Goal: Task Accomplishment & Management: Use online tool/utility

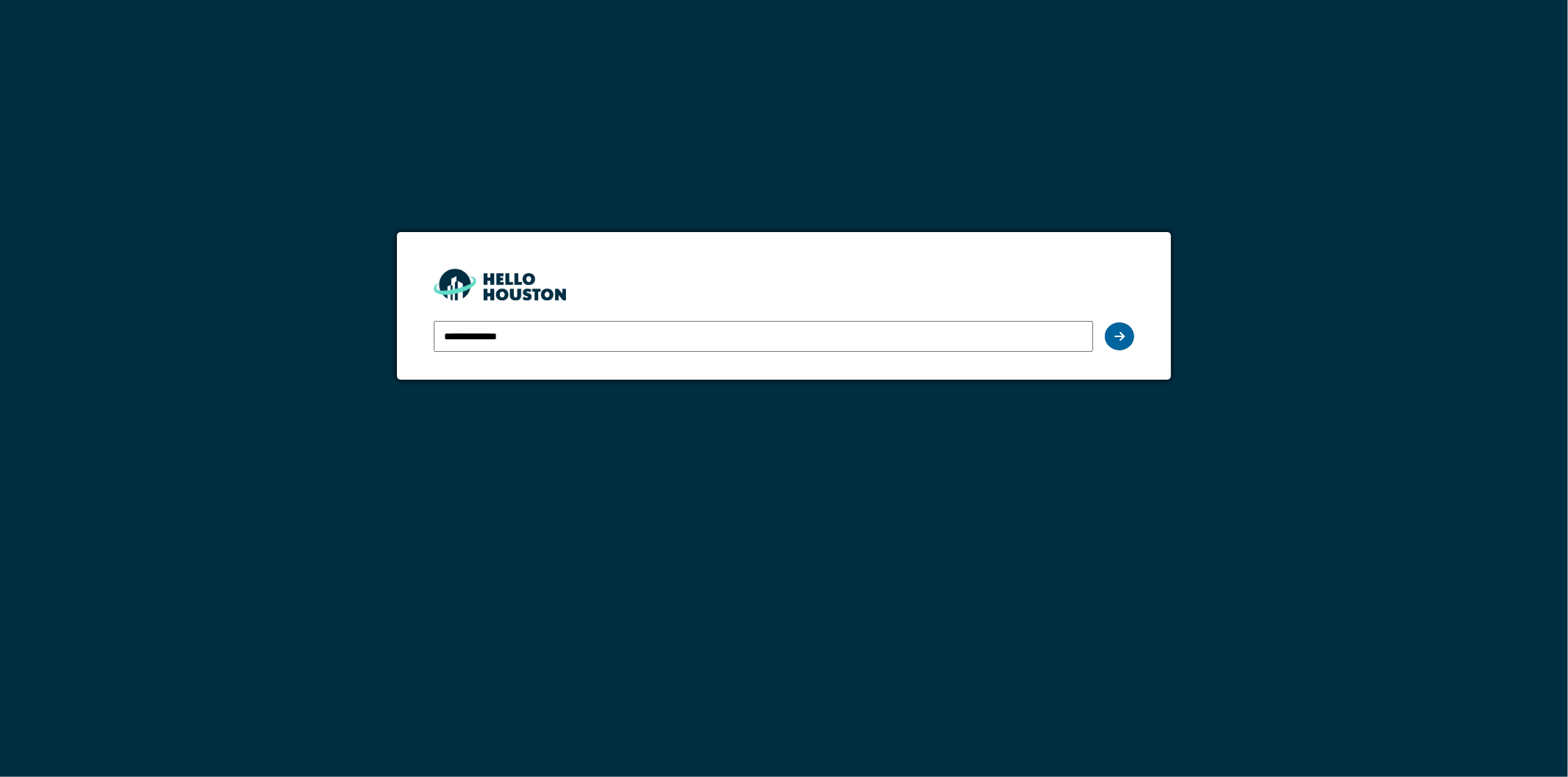
click at [1120, 333] on icon at bounding box center [1119, 336] width 10 height 12
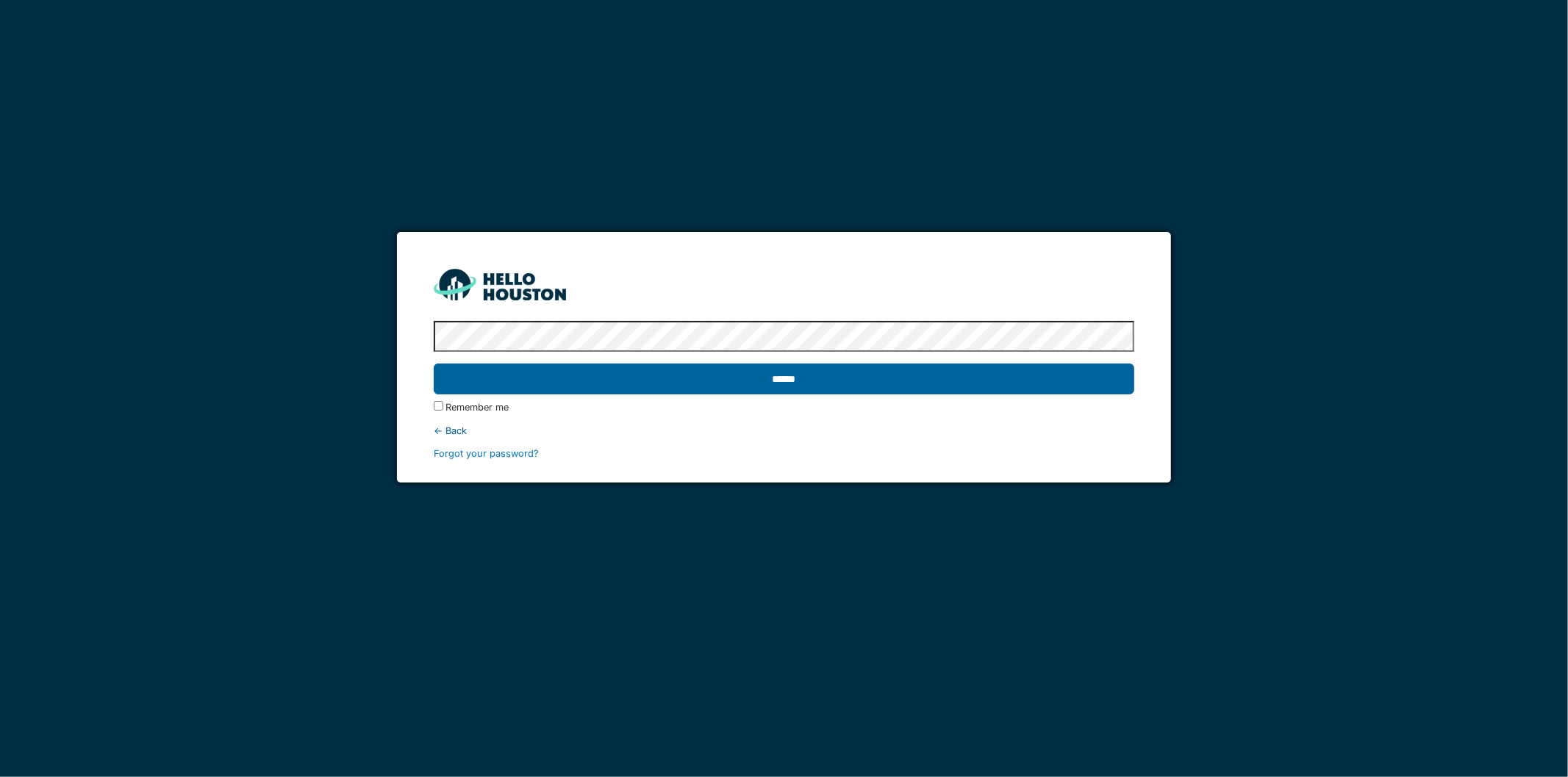
click at [712, 383] on input "******" at bounding box center [784, 379] width 701 height 31
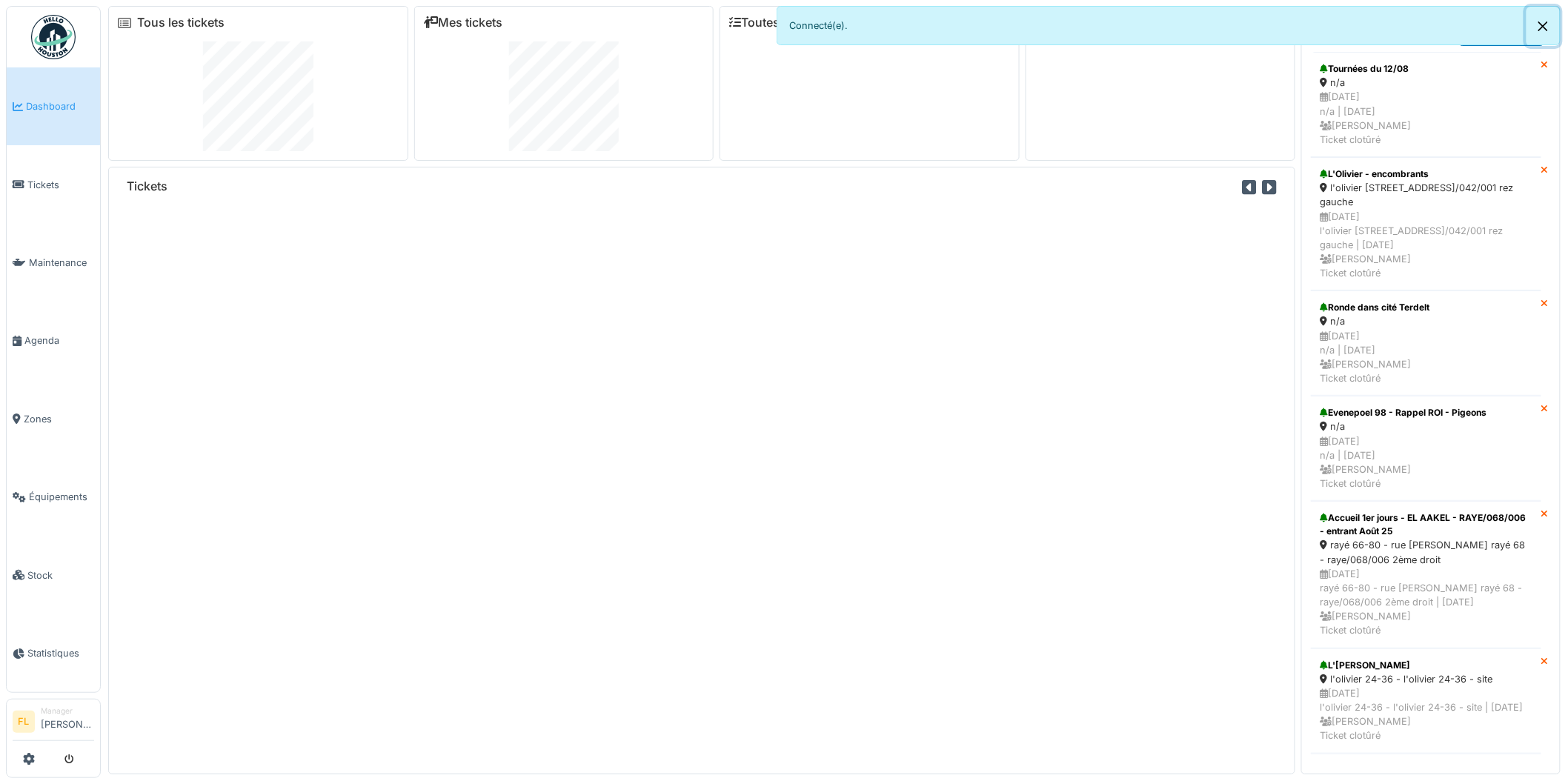
click at [1545, 28] on button "Close" at bounding box center [1543, 26] width 33 height 39
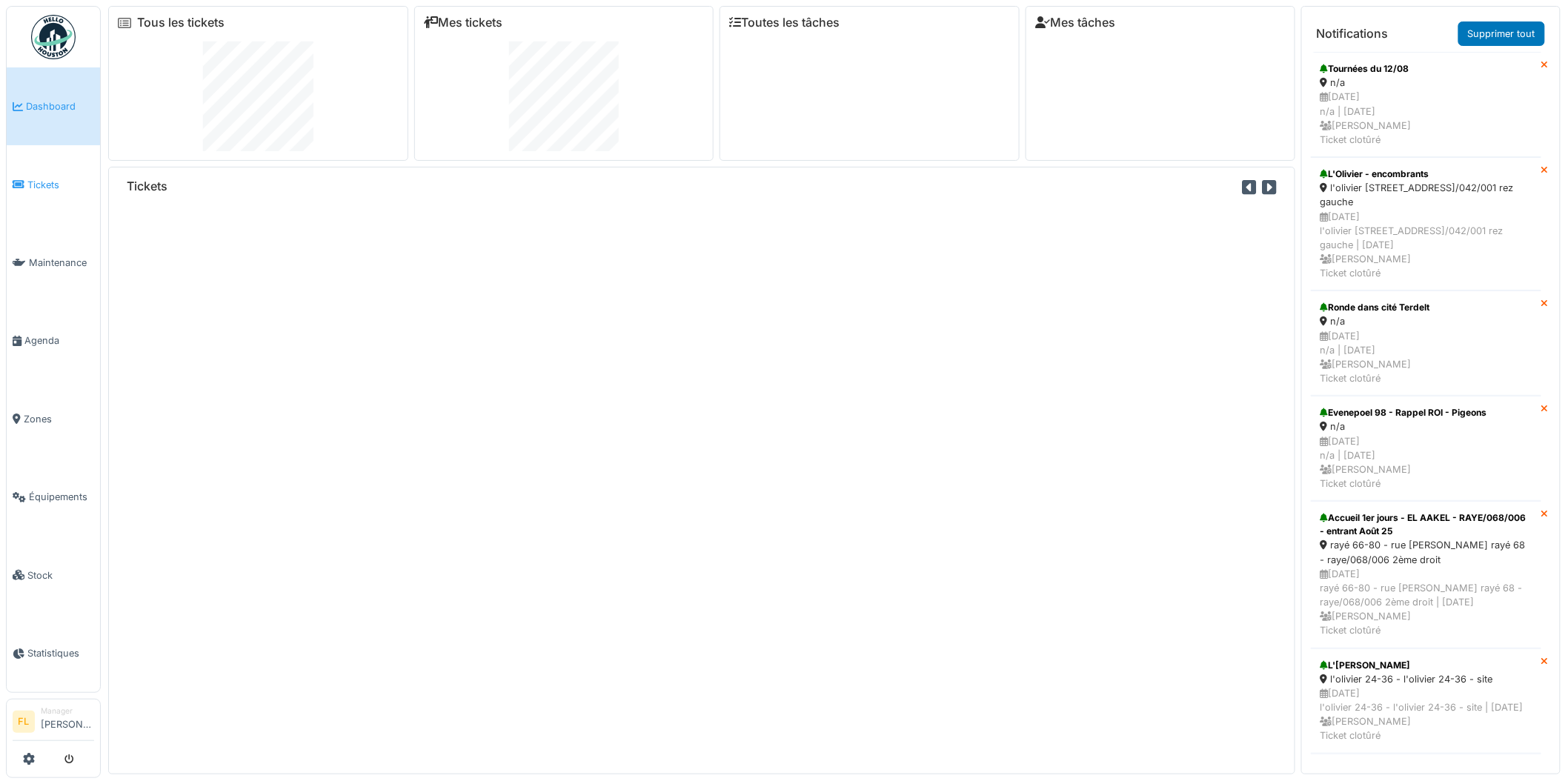
click at [46, 186] on span "Tickets" at bounding box center [61, 185] width 67 height 14
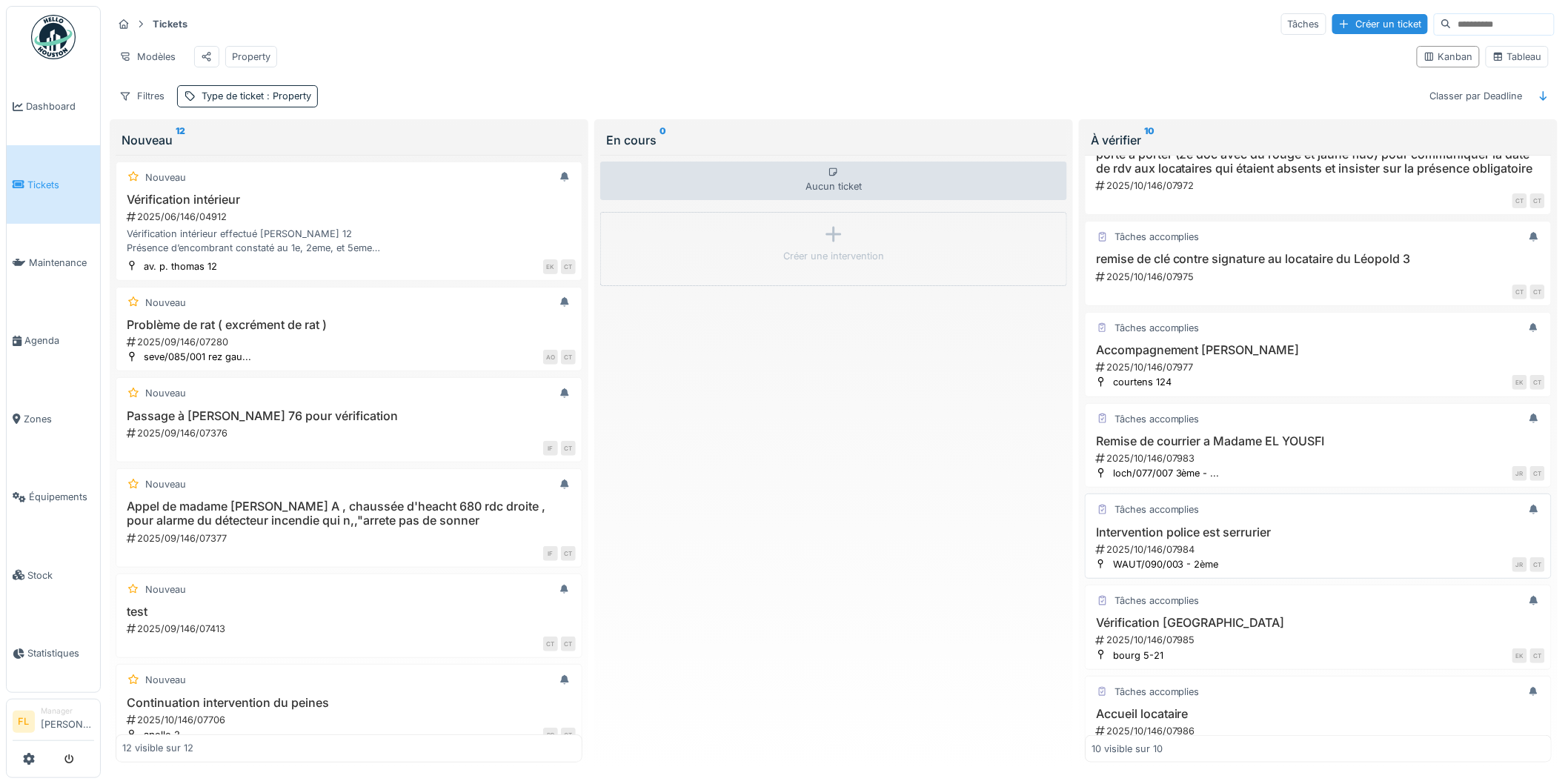
scroll to position [247, 0]
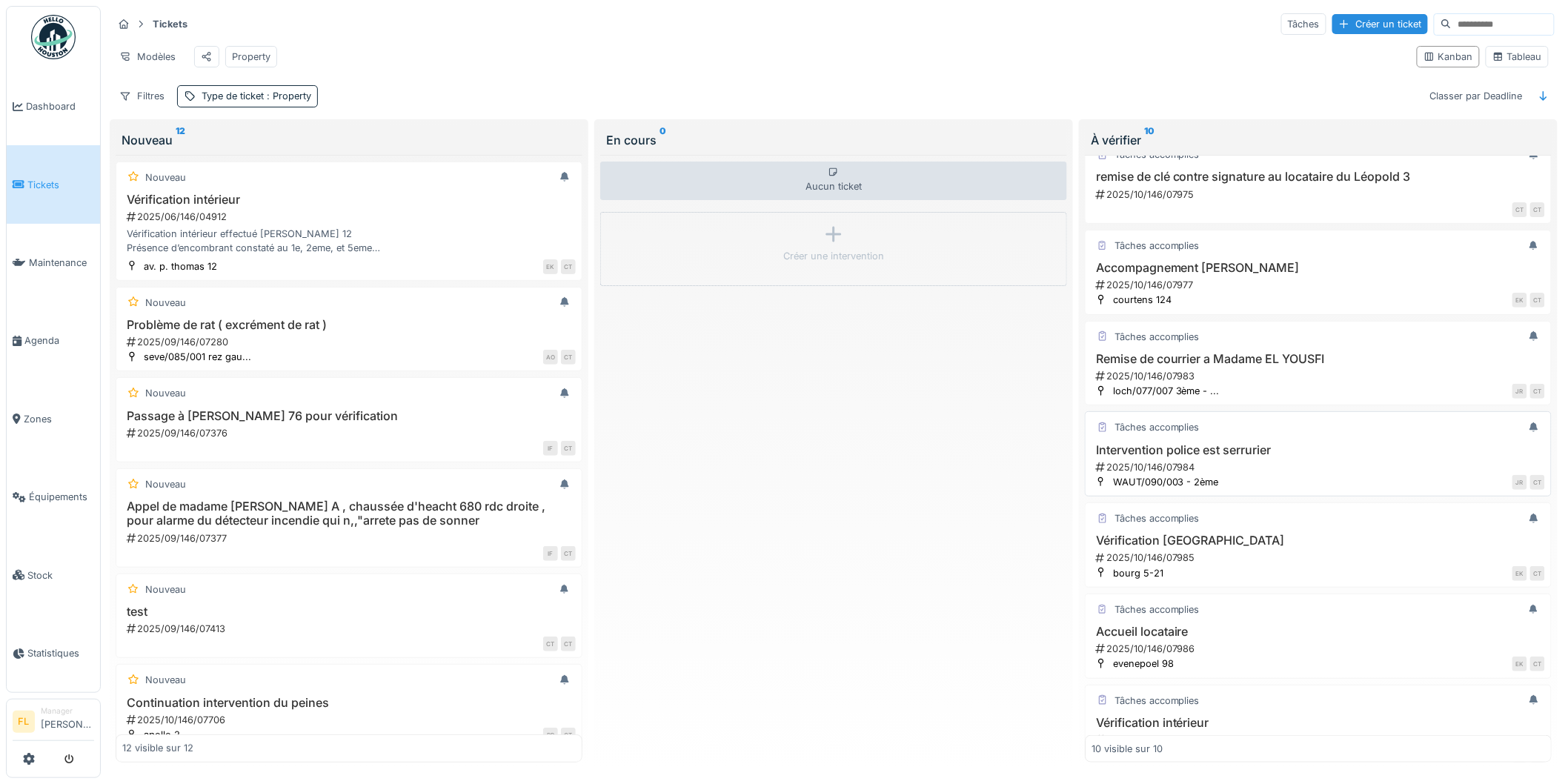
click at [1214, 475] on div "Intervention police est serrurier 2025/10/146/07984" at bounding box center [1318, 459] width 454 height 31
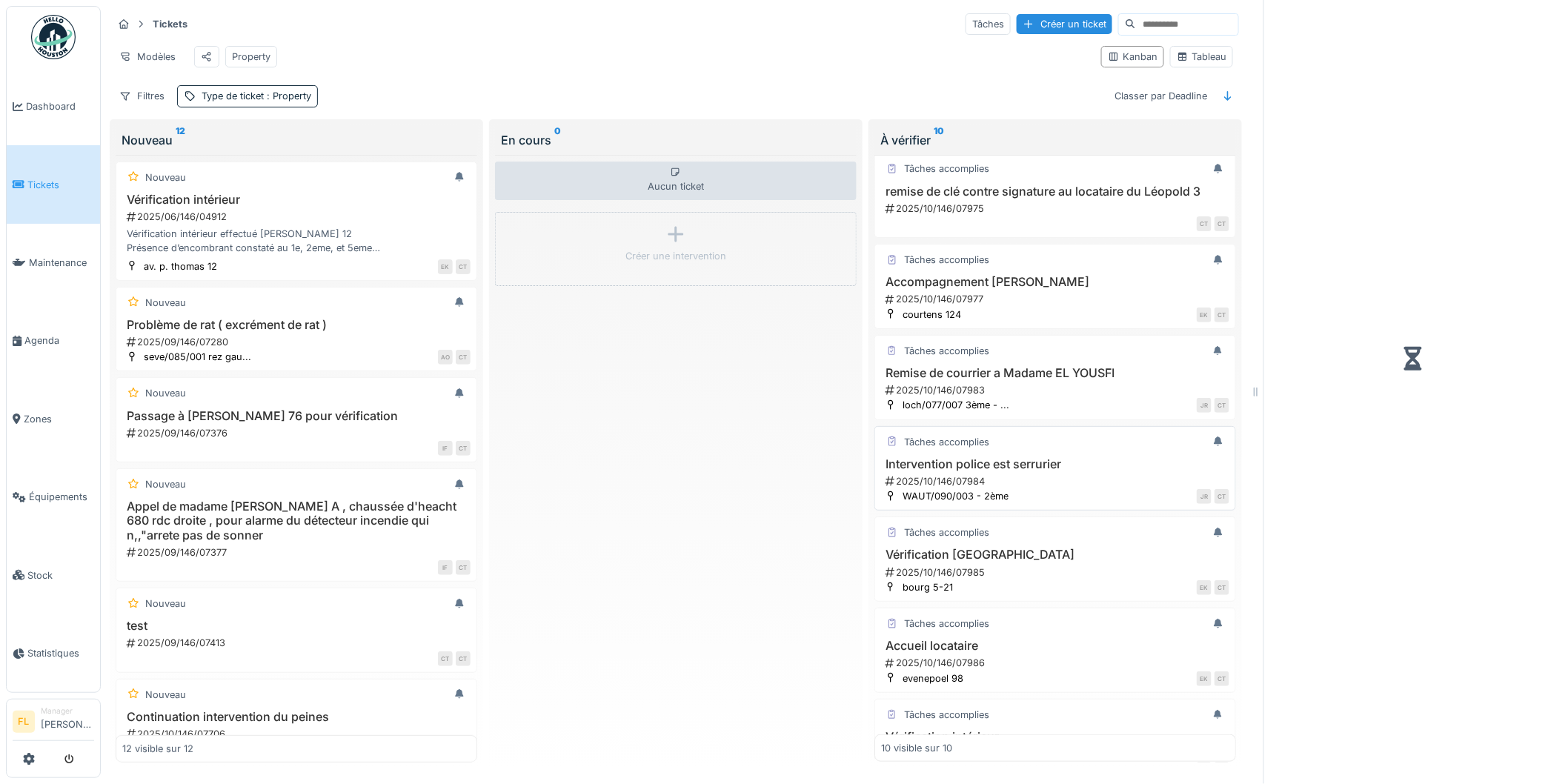
scroll to position [261, 0]
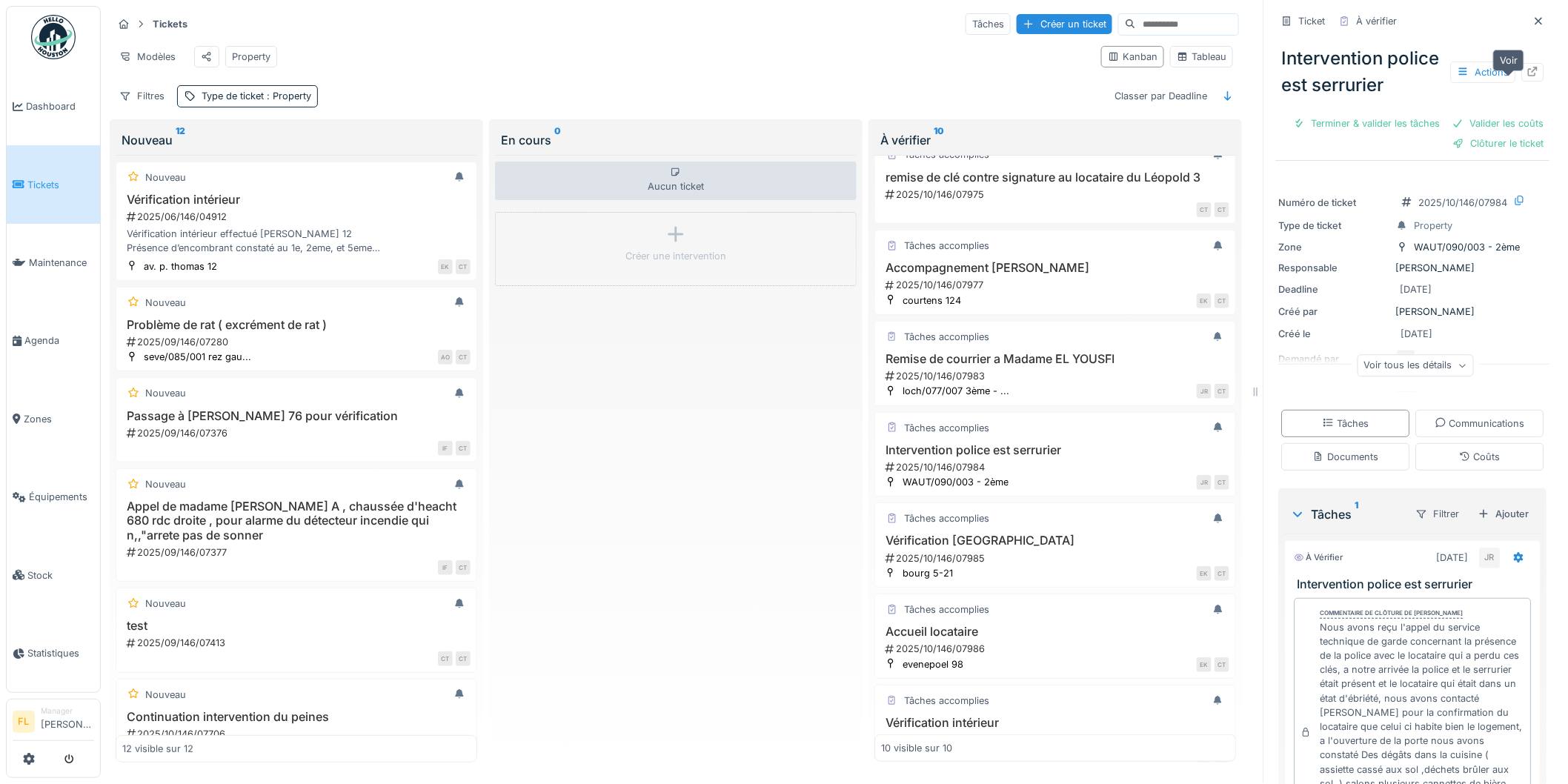
click at [1527, 77] on icon at bounding box center [1533, 72] width 12 height 10
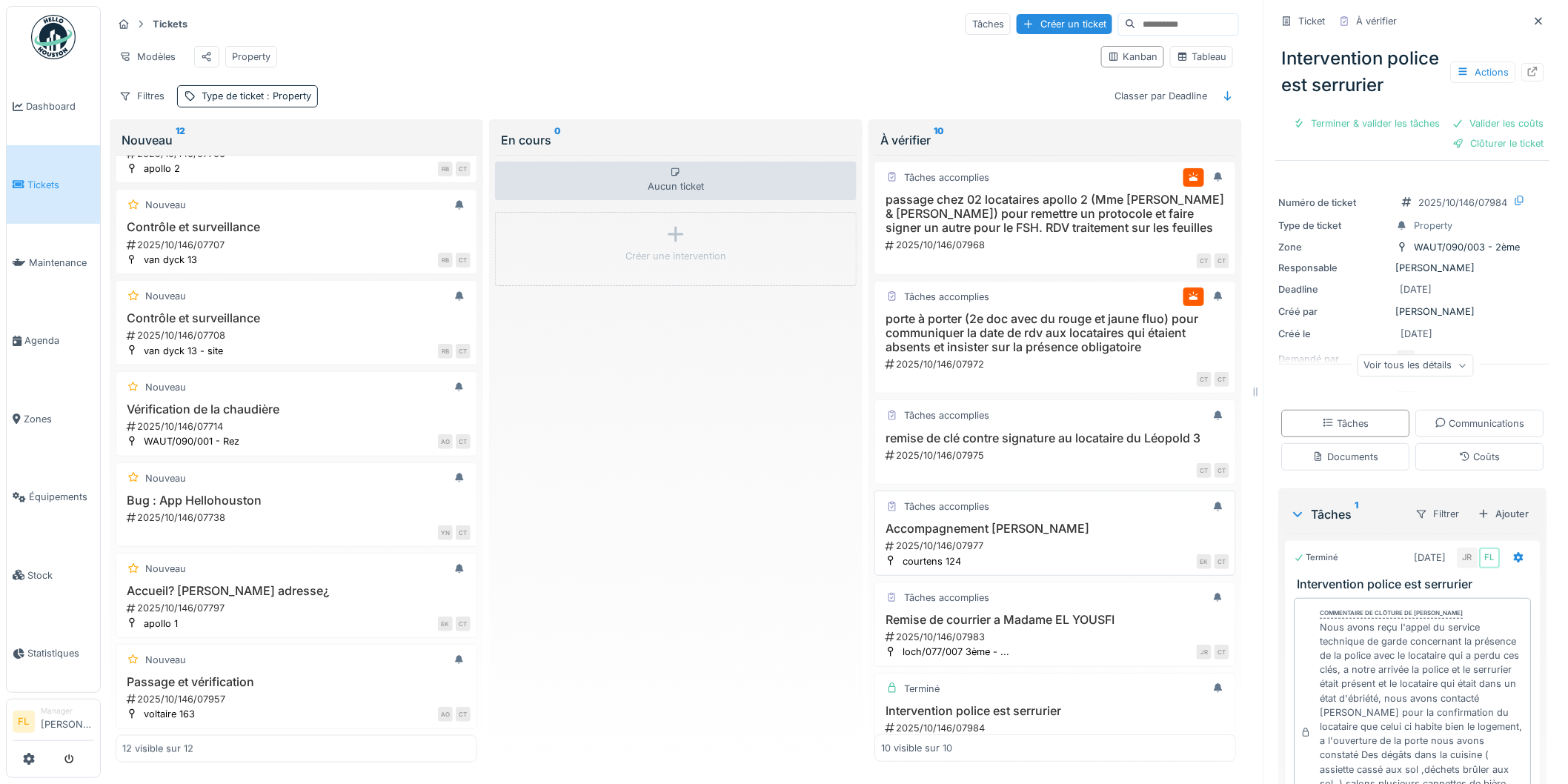
scroll to position [0, 0]
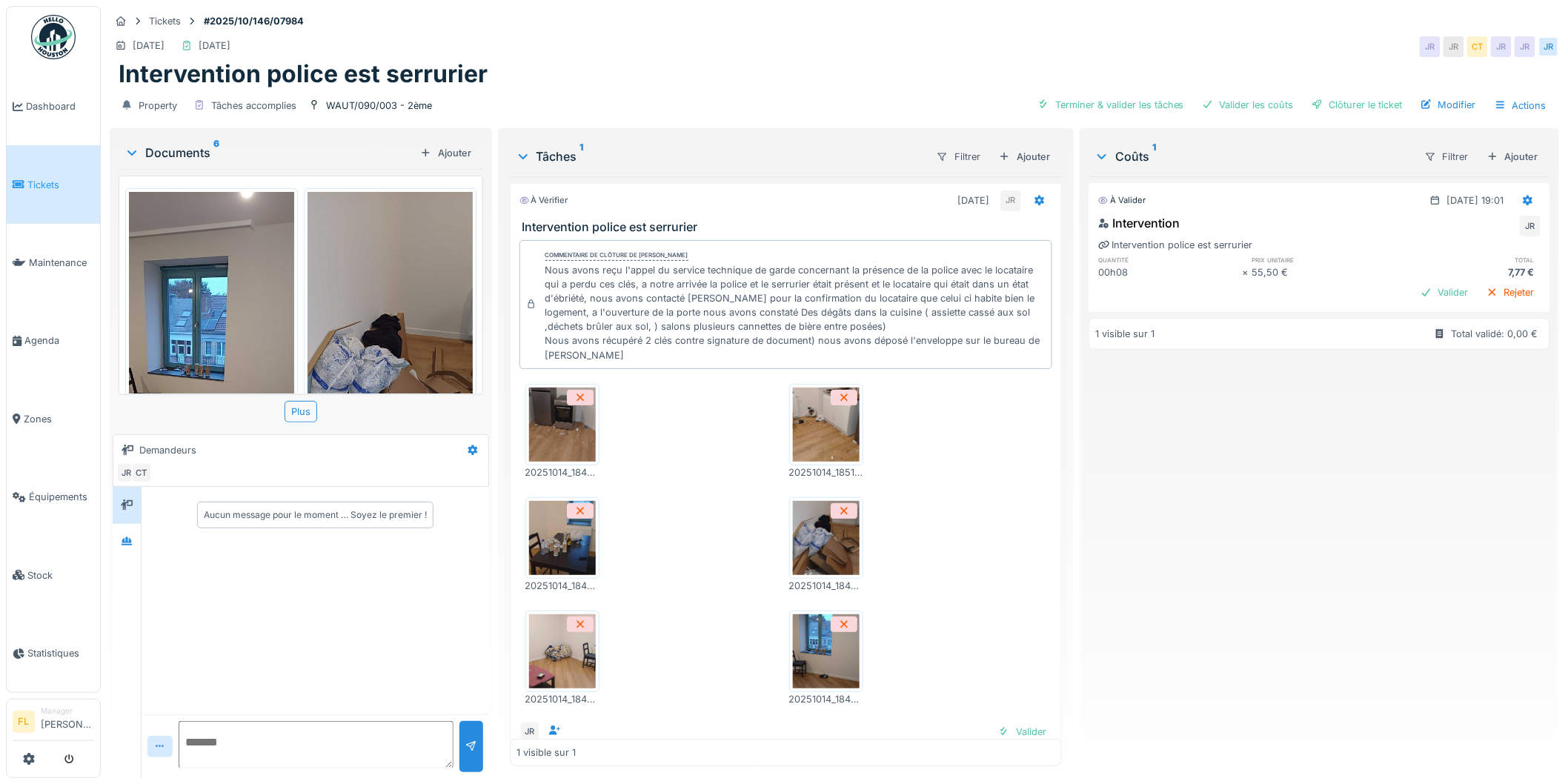
click at [230, 290] on img at bounding box center [211, 372] width 165 height 359
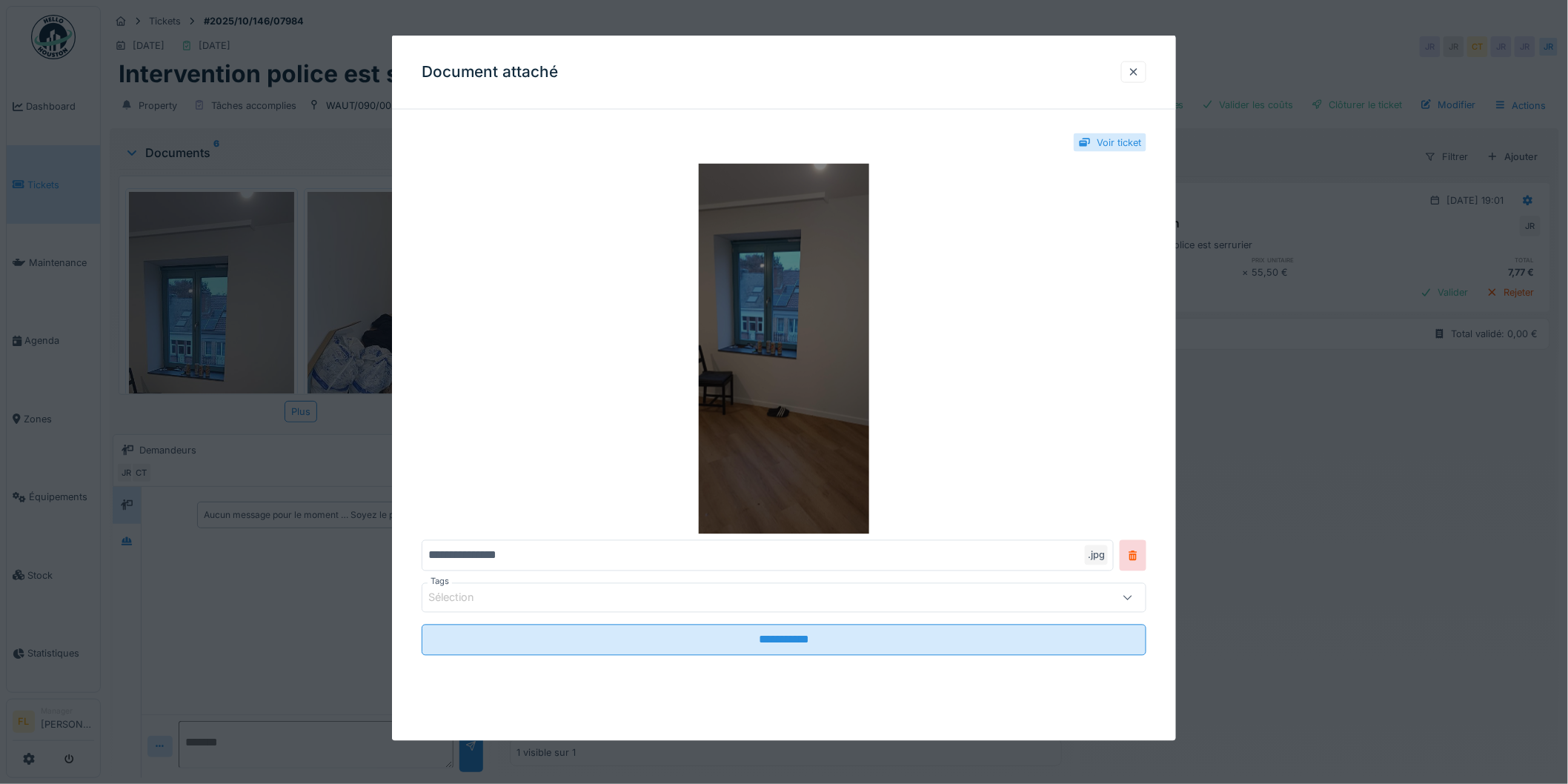
click at [932, 357] on img at bounding box center [784, 349] width 725 height 371
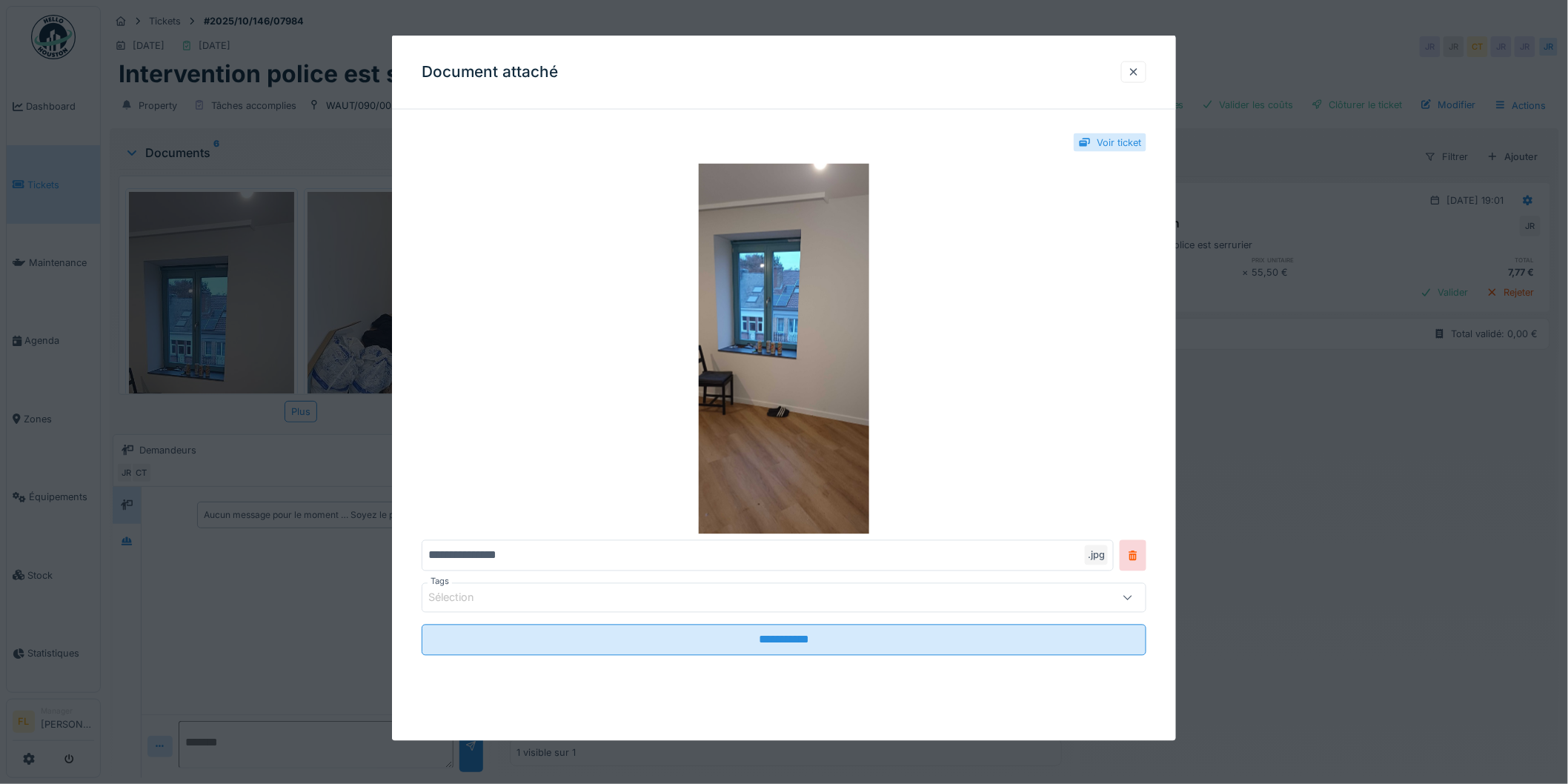
drag, startPoint x: 1138, startPoint y: 69, endPoint x: 1093, endPoint y: 86, distance: 48.1
click at [1137, 69] on div at bounding box center [1134, 73] width 12 height 14
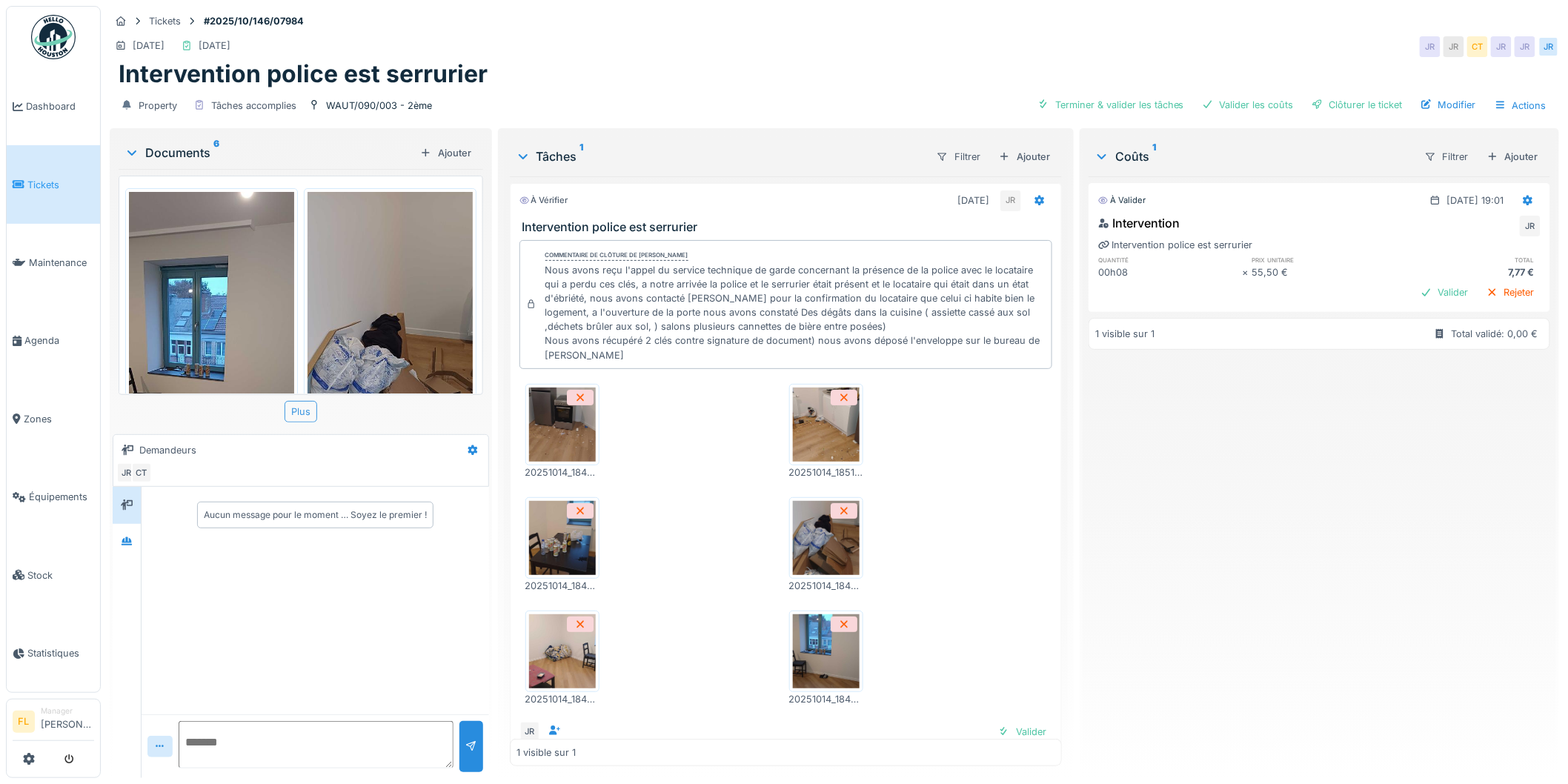
click at [293, 413] on div "Plus" at bounding box center [301, 412] width 33 height 22
click at [381, 320] on img at bounding box center [390, 372] width 165 height 359
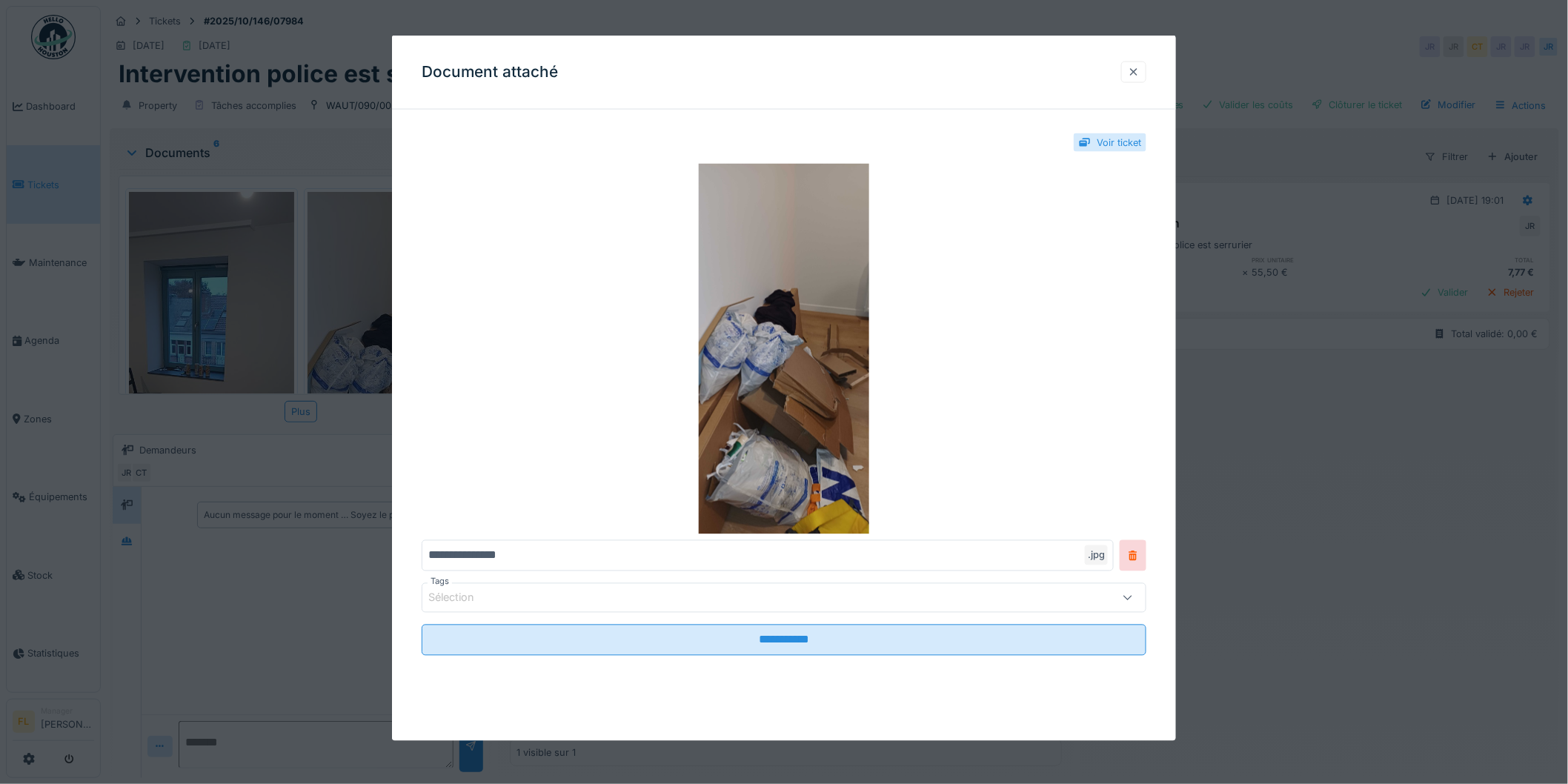
click at [1139, 65] on div at bounding box center [1134, 73] width 12 height 14
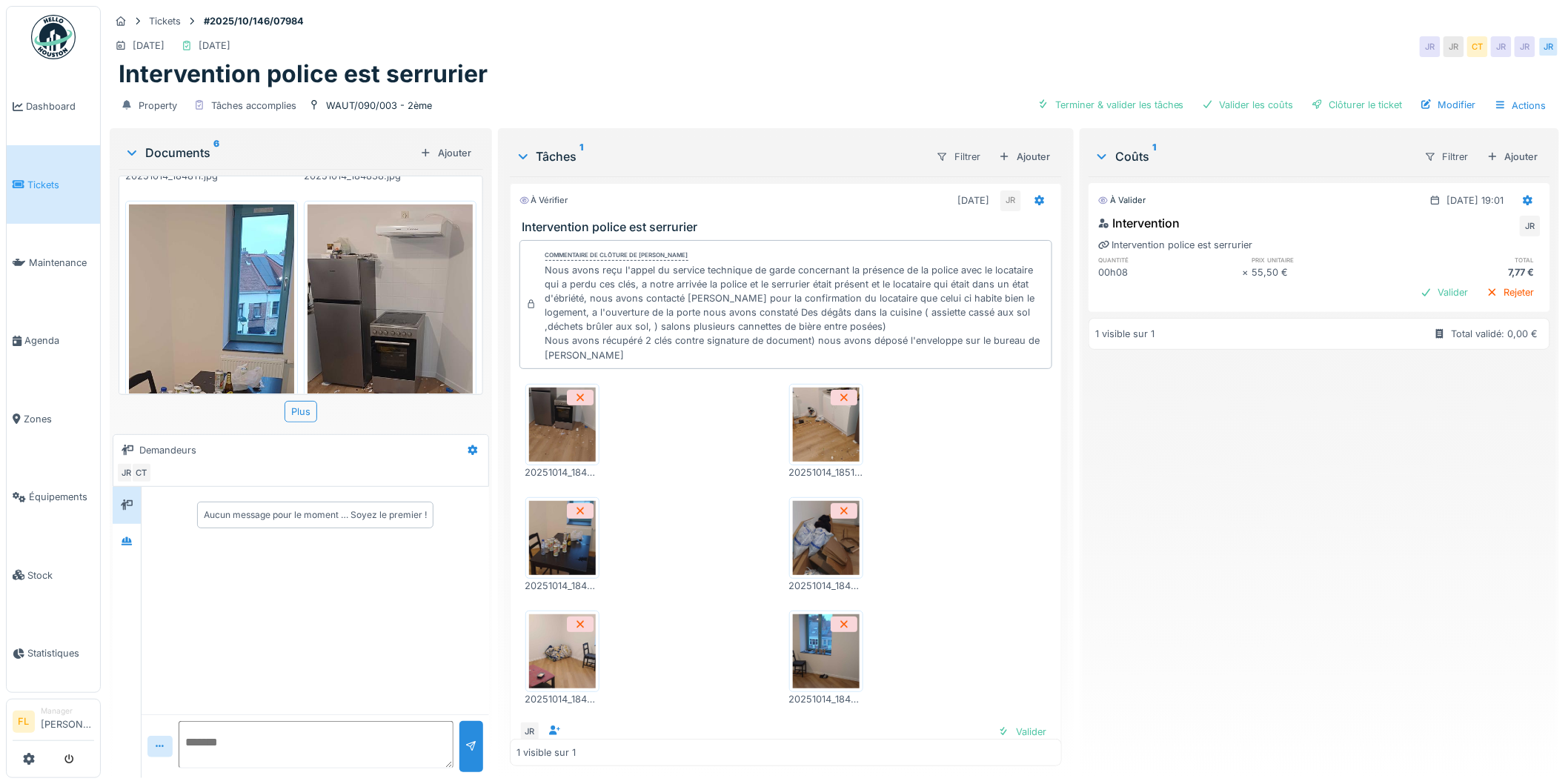
scroll to position [412, 0]
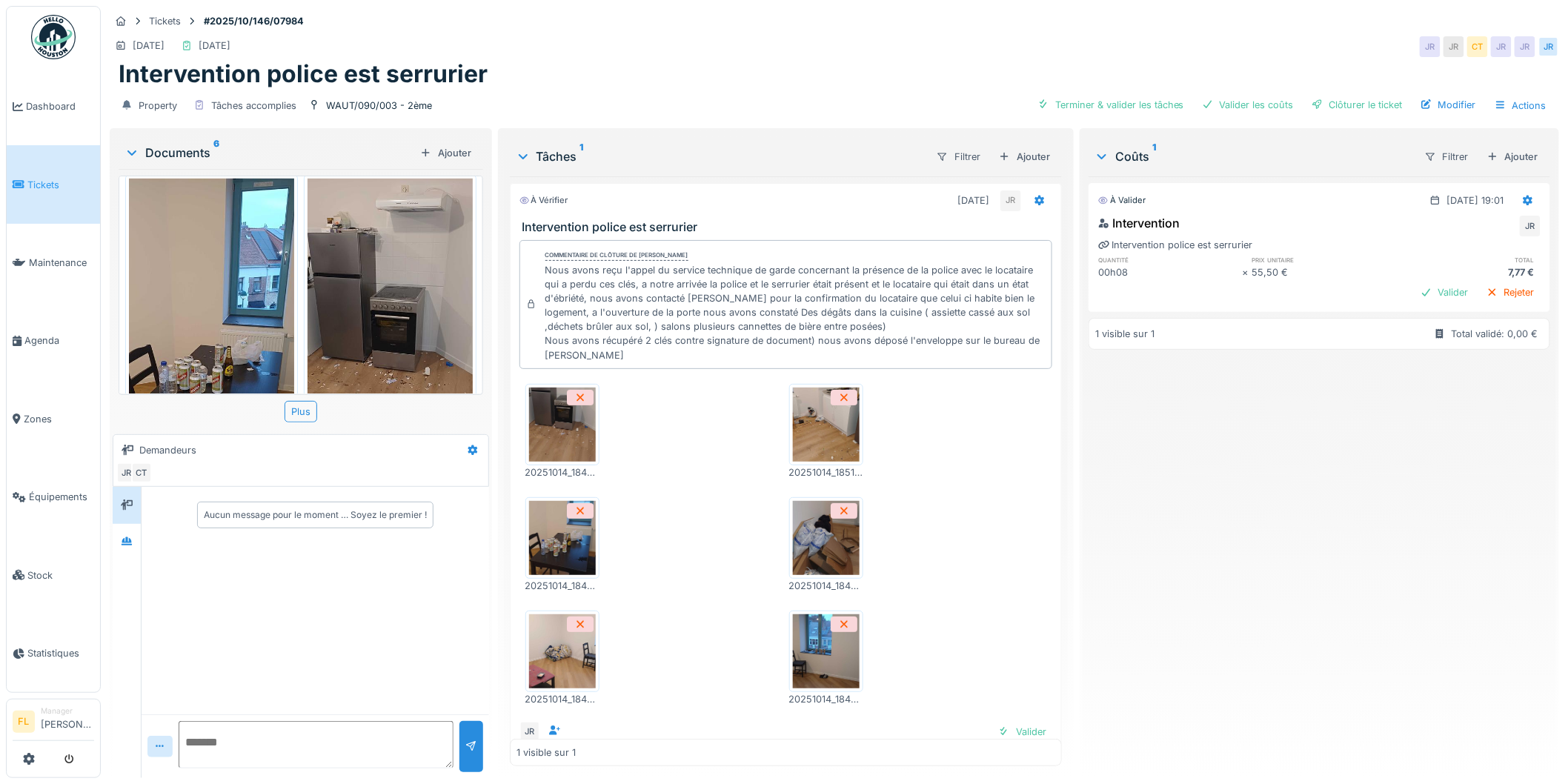
click at [214, 292] on img at bounding box center [211, 358] width 165 height 359
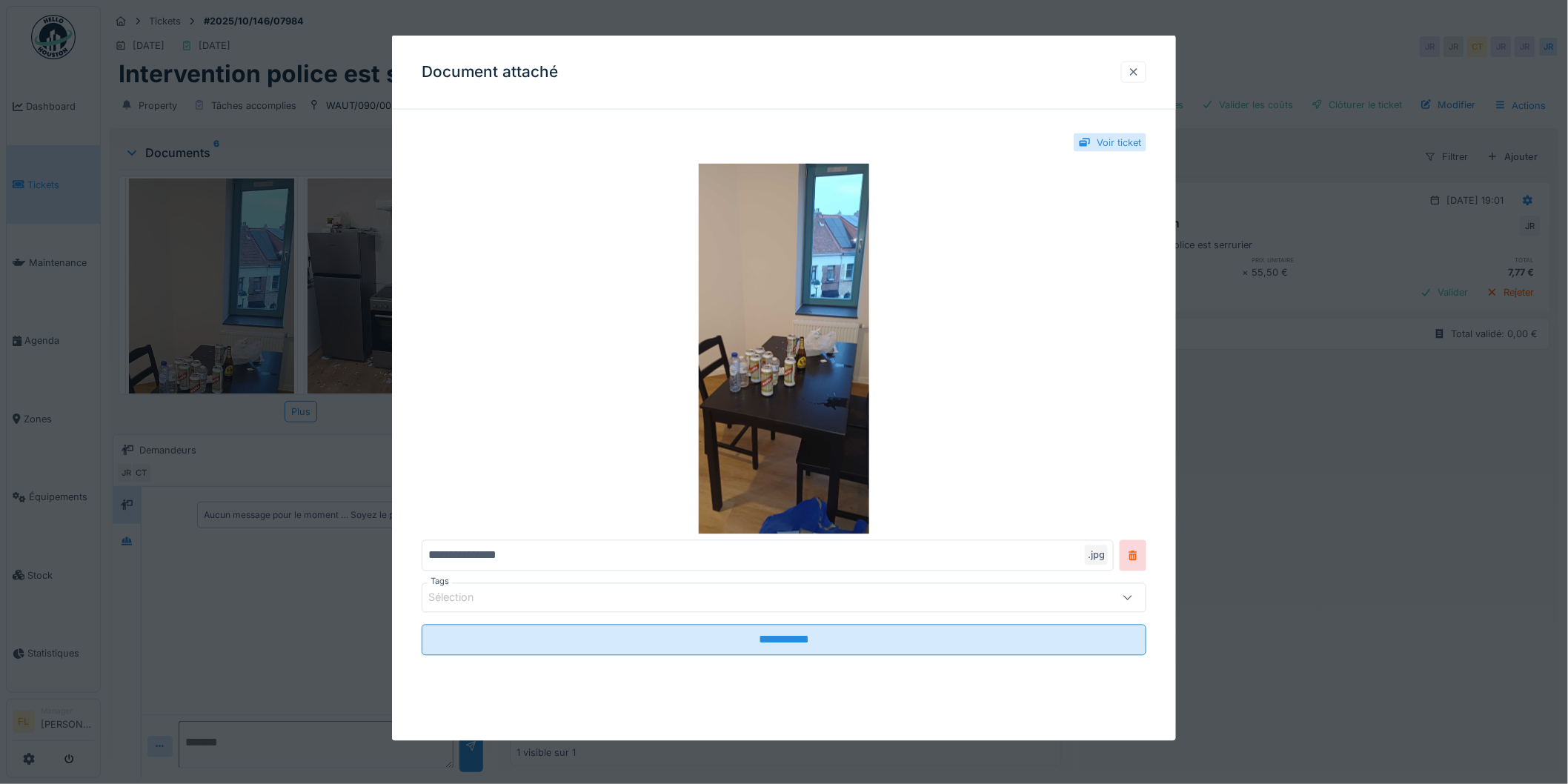
click at [1138, 69] on div at bounding box center [1134, 73] width 12 height 14
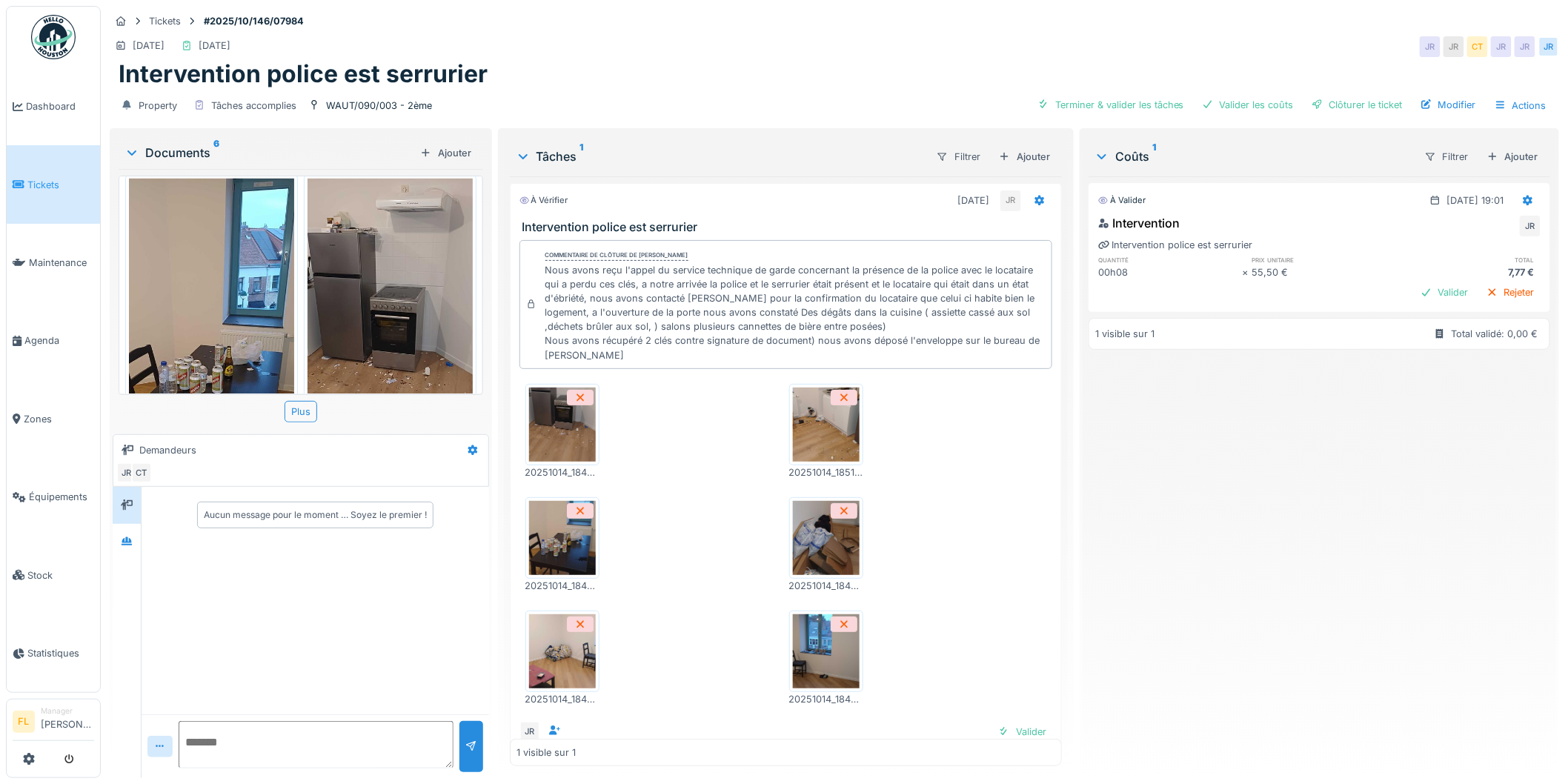
click at [352, 322] on img at bounding box center [390, 358] width 165 height 359
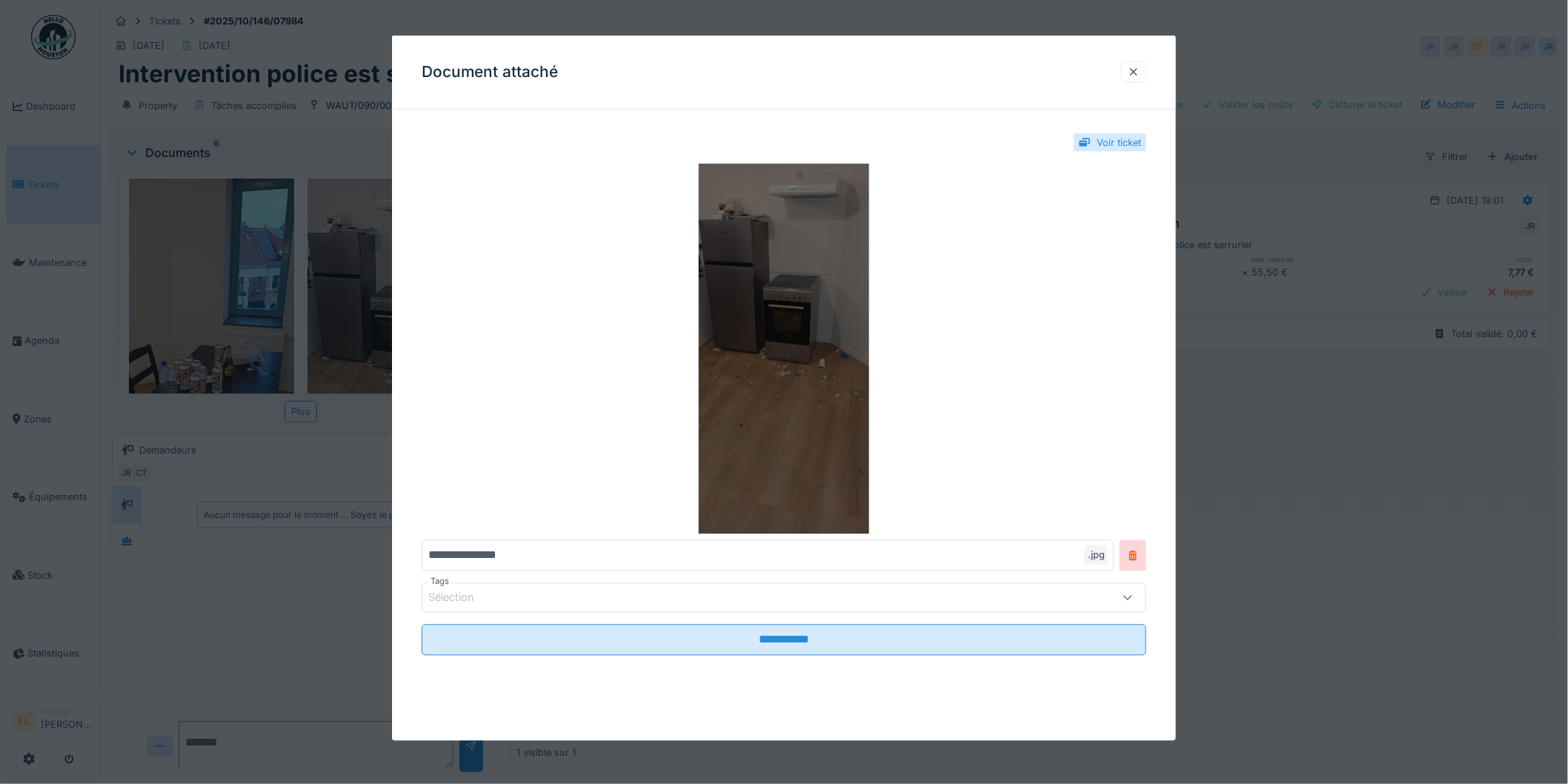
click at [787, 388] on img at bounding box center [784, 349] width 725 height 371
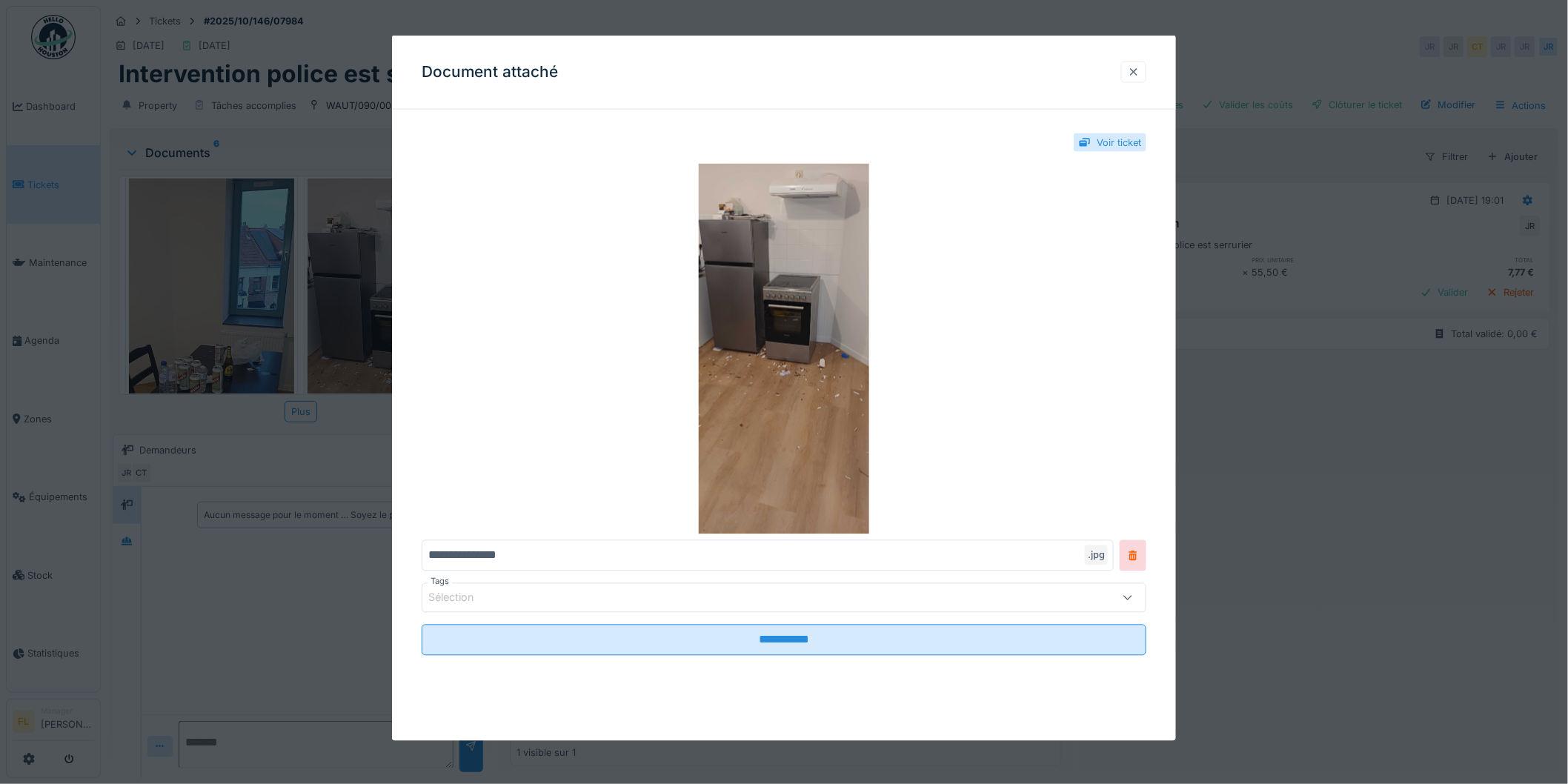
click at [1140, 69] on div at bounding box center [1134, 73] width 12 height 14
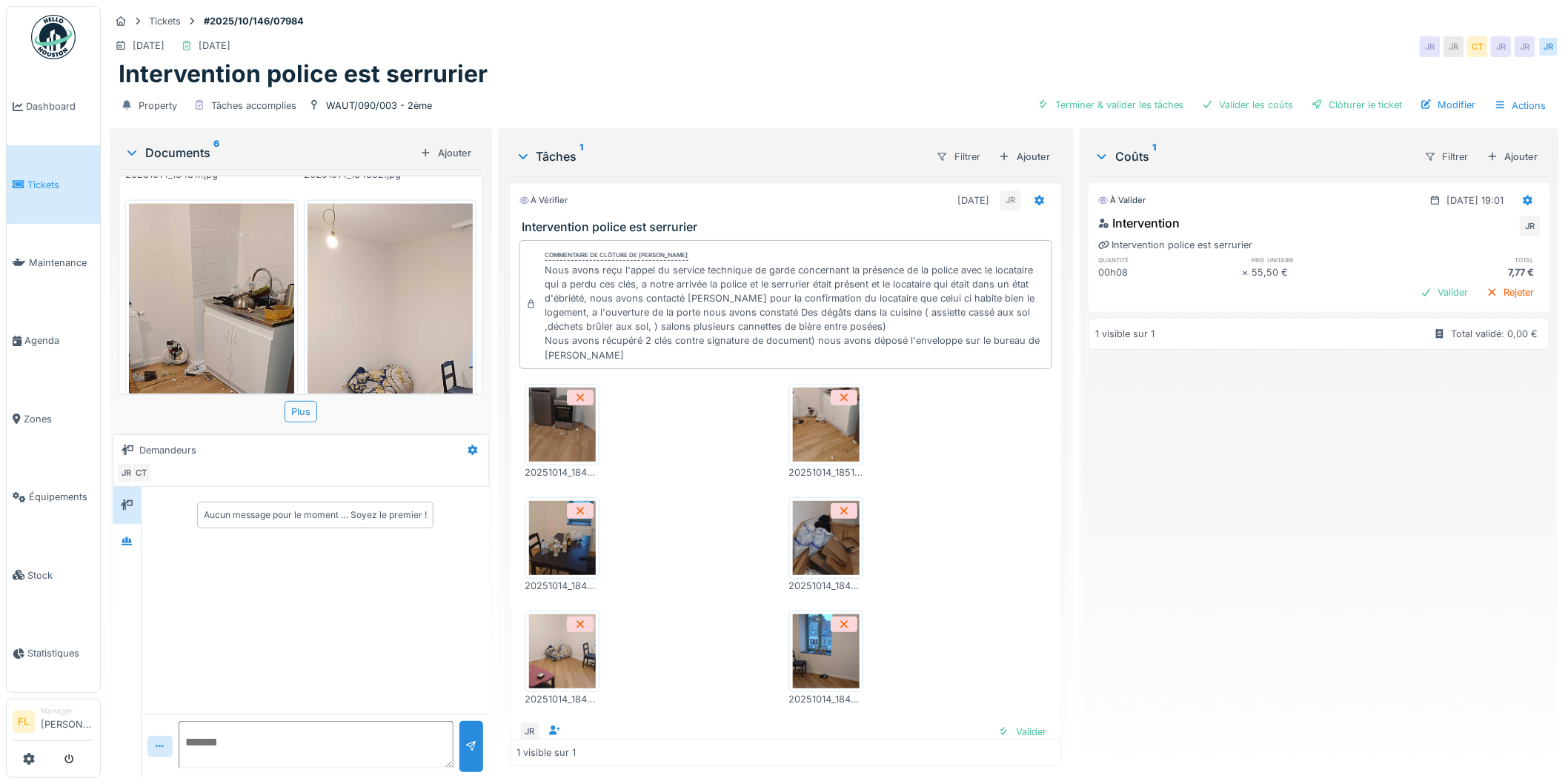
scroll to position [824, 0]
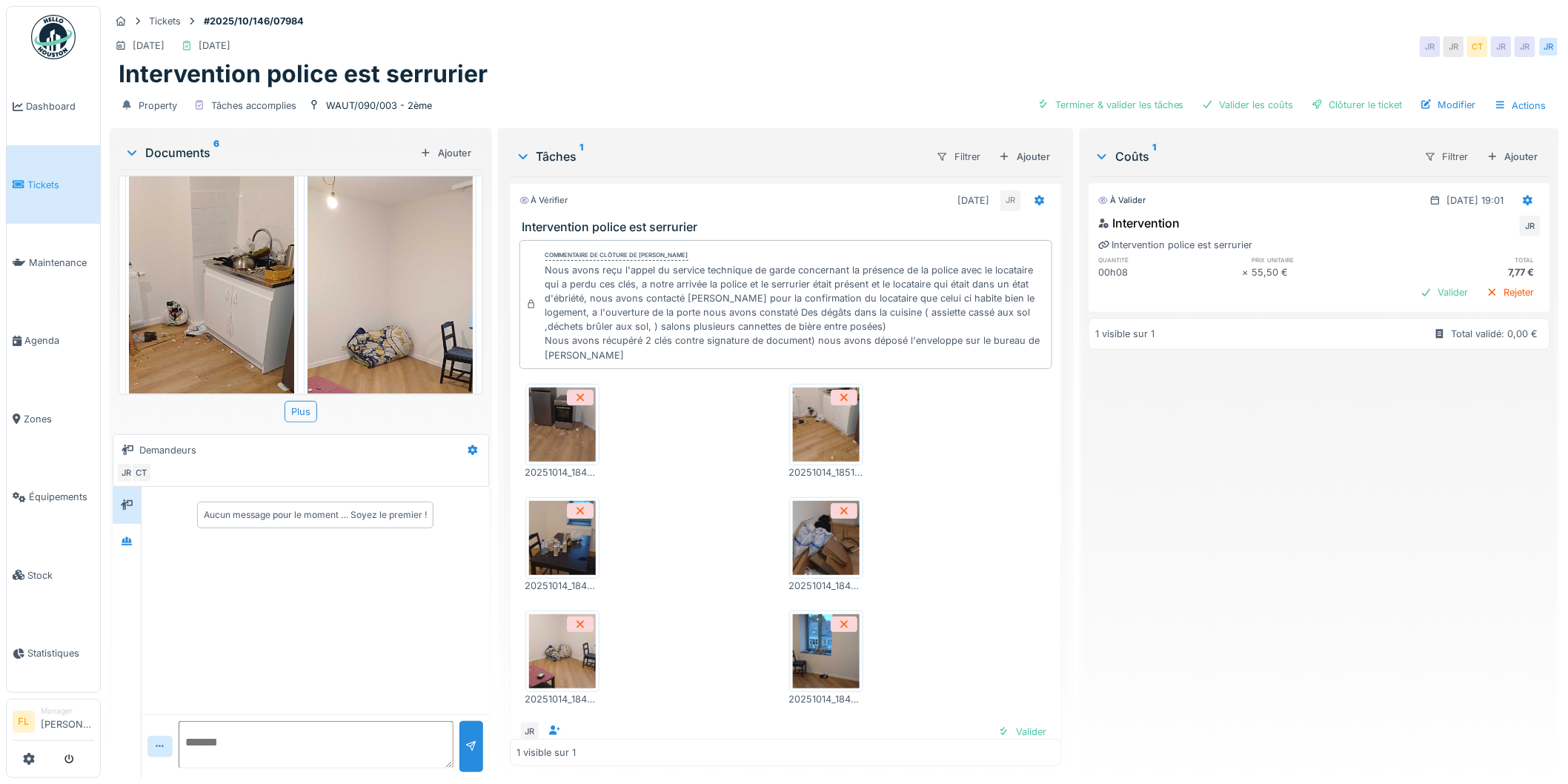
click at [190, 267] on img at bounding box center [211, 344] width 165 height 359
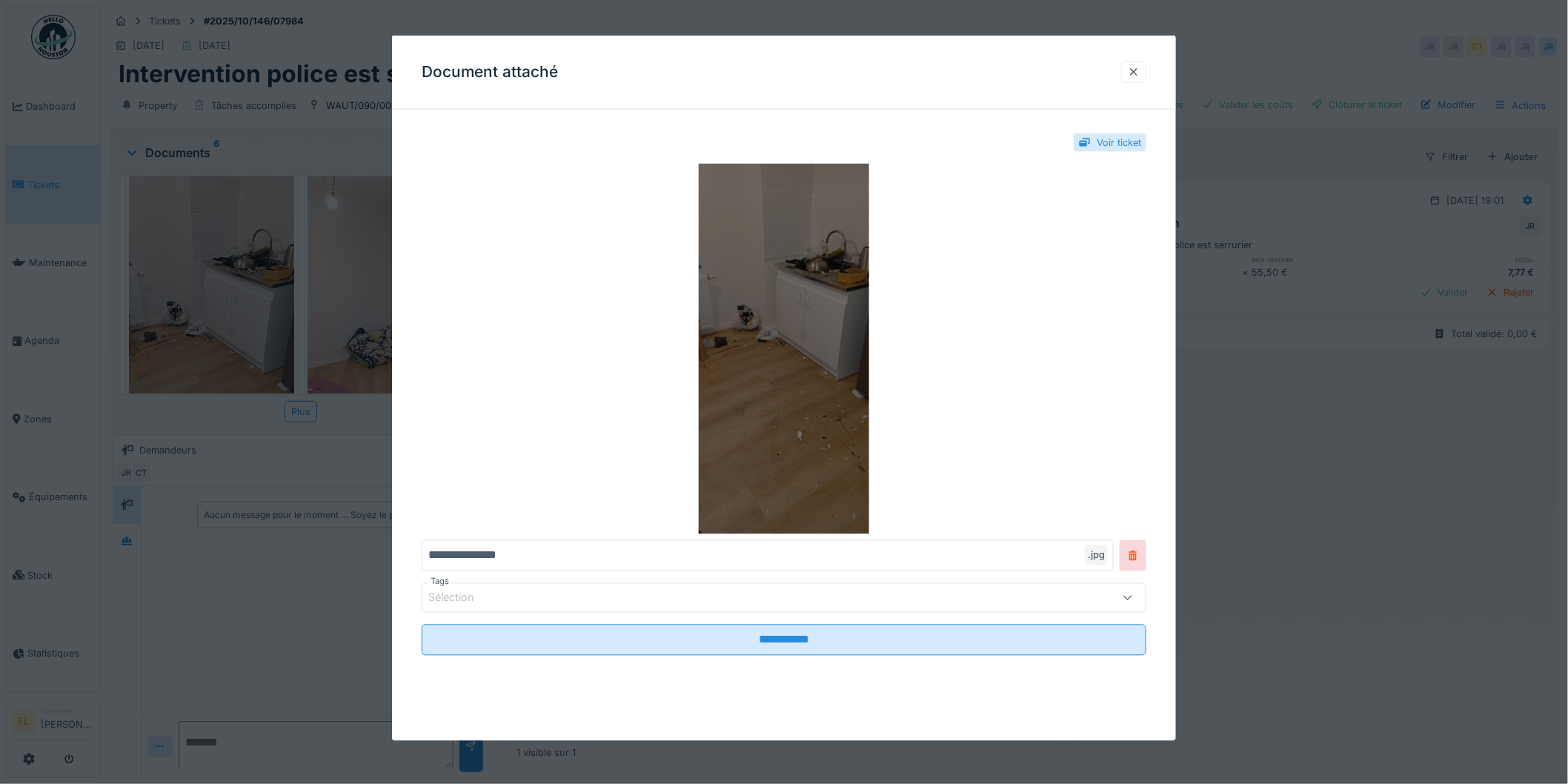
click at [773, 324] on img at bounding box center [784, 349] width 725 height 371
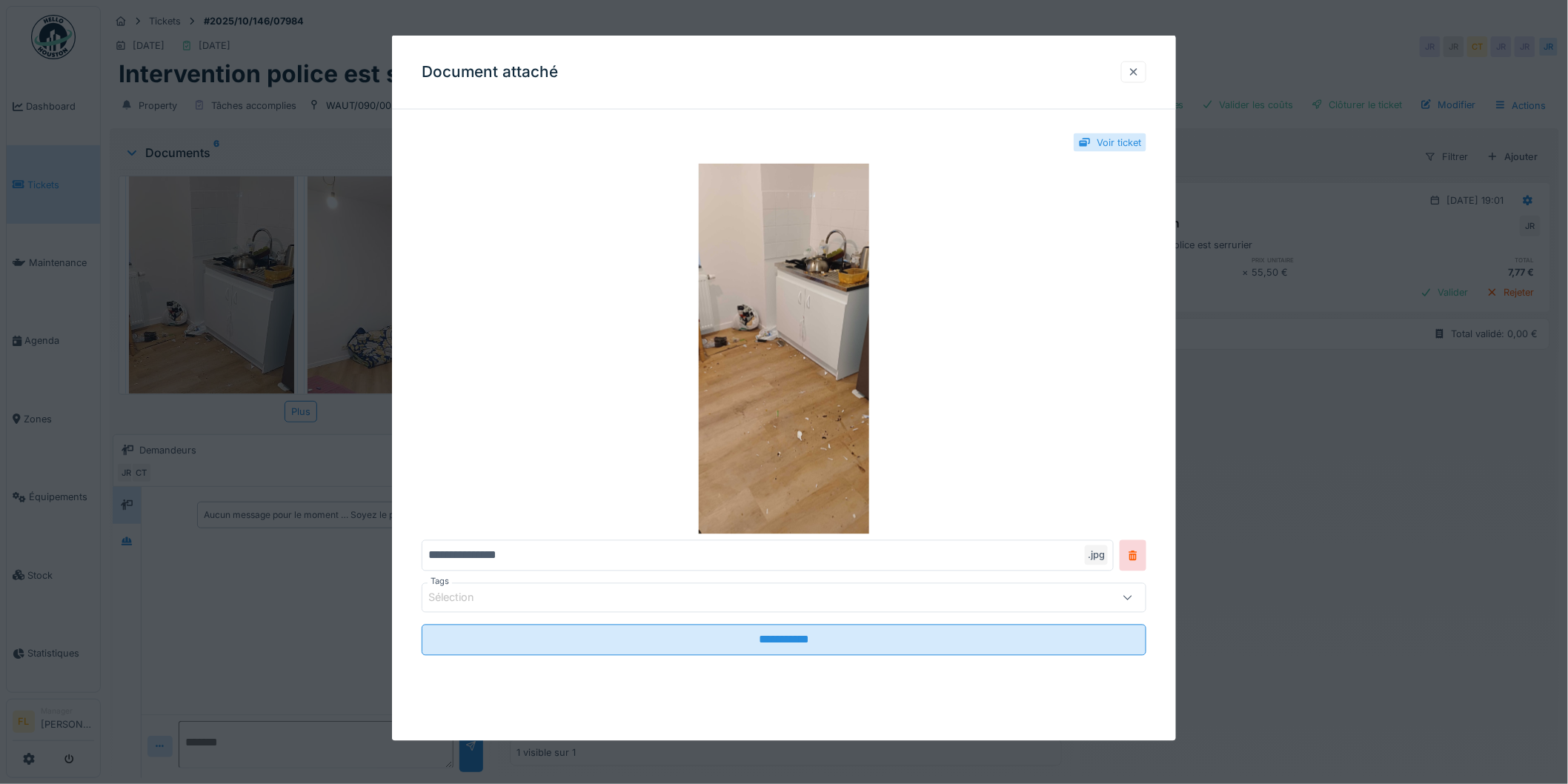
click at [1137, 68] on div at bounding box center [1134, 73] width 12 height 14
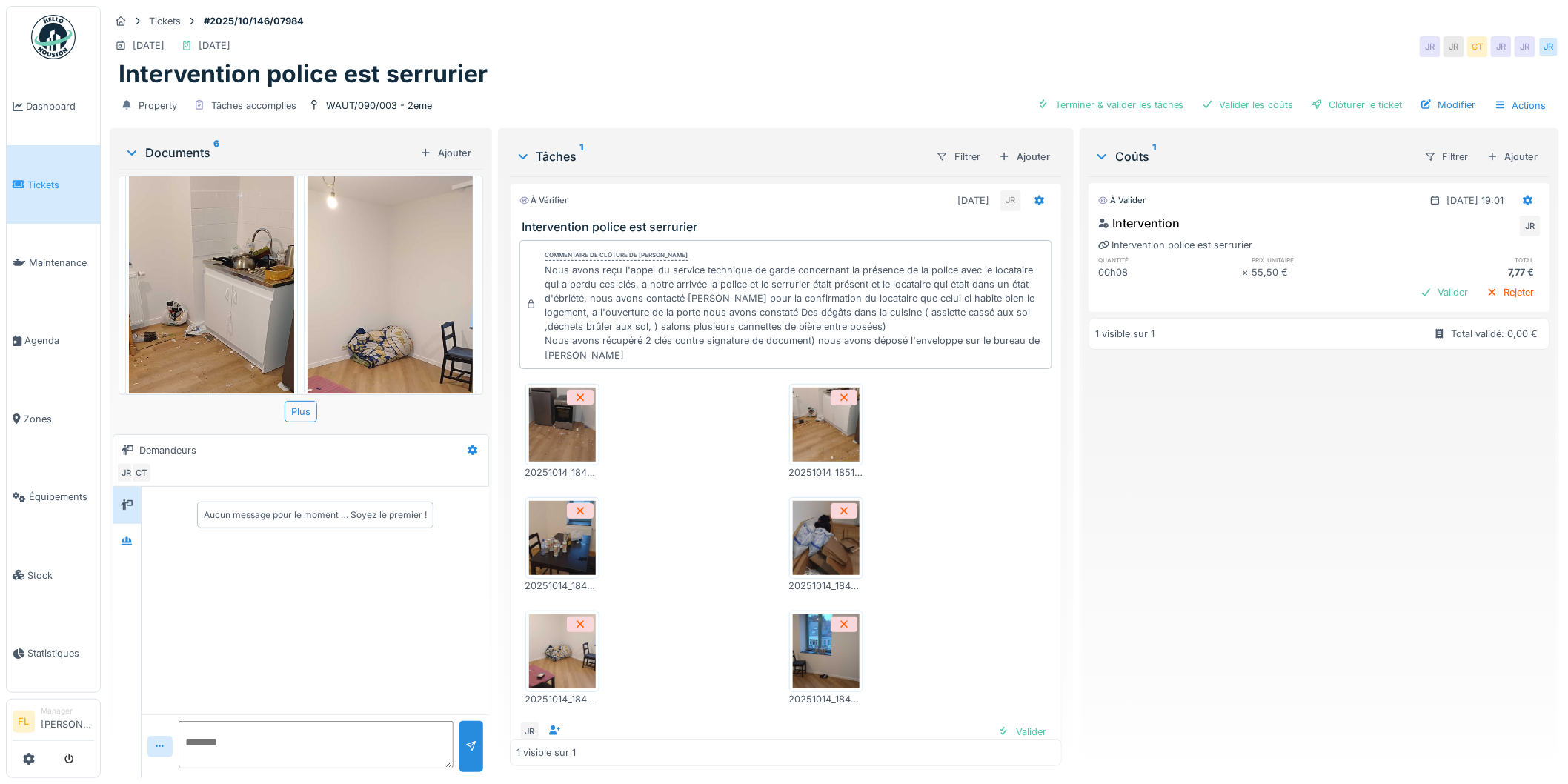
click at [361, 309] on img at bounding box center [390, 344] width 165 height 359
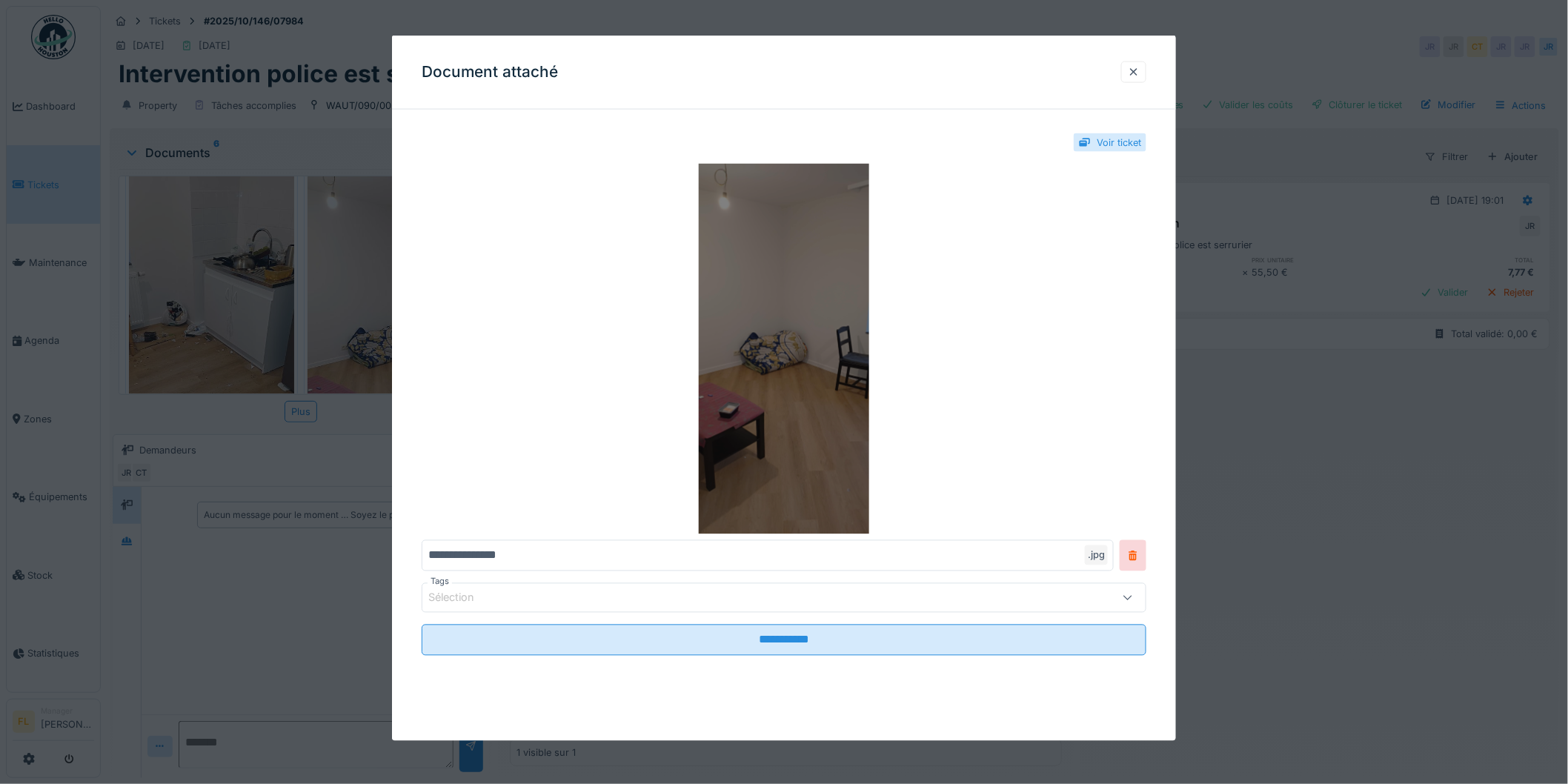
click at [771, 346] on img at bounding box center [784, 349] width 725 height 371
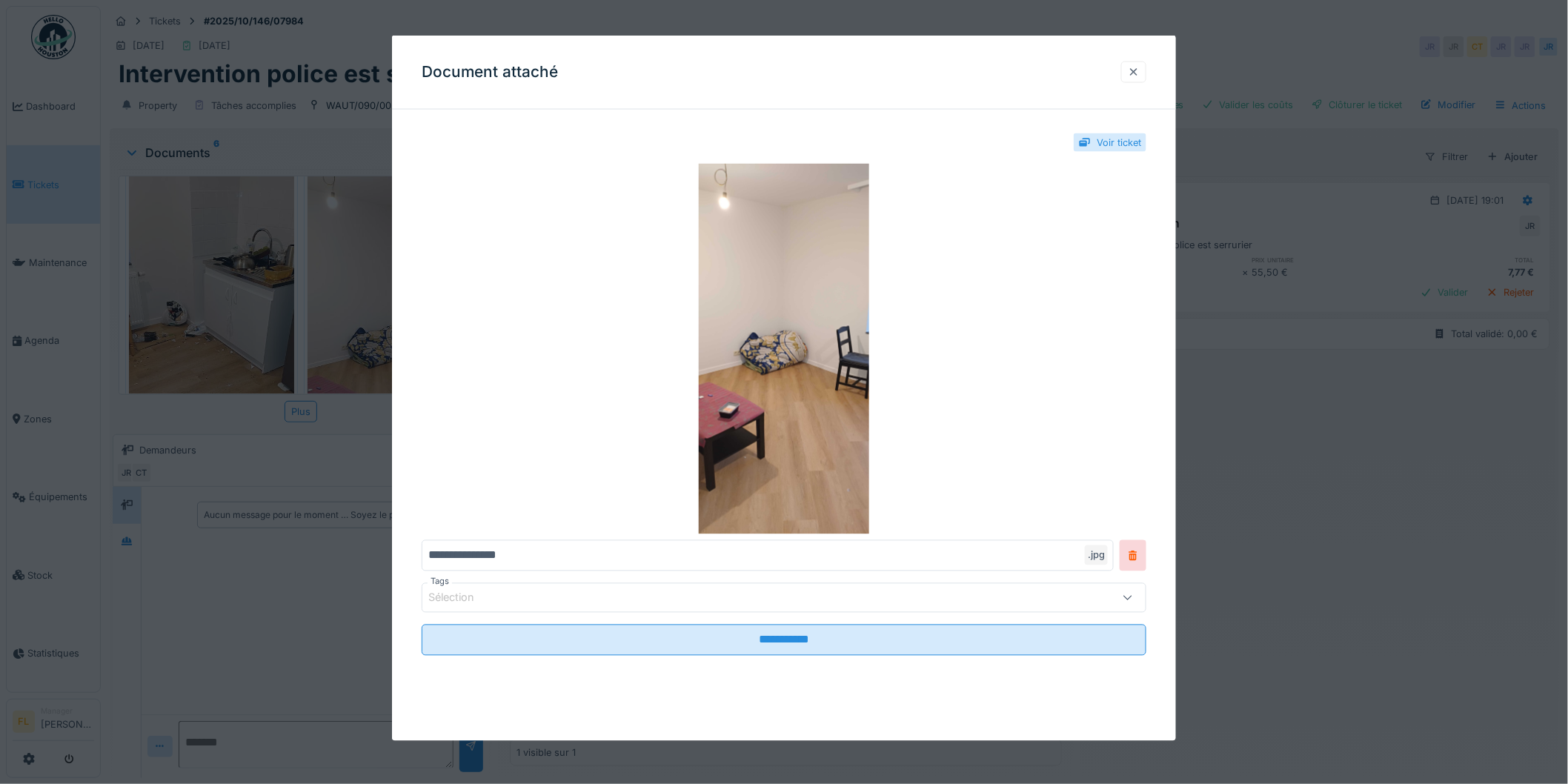
click at [1137, 65] on div at bounding box center [1134, 73] width 12 height 14
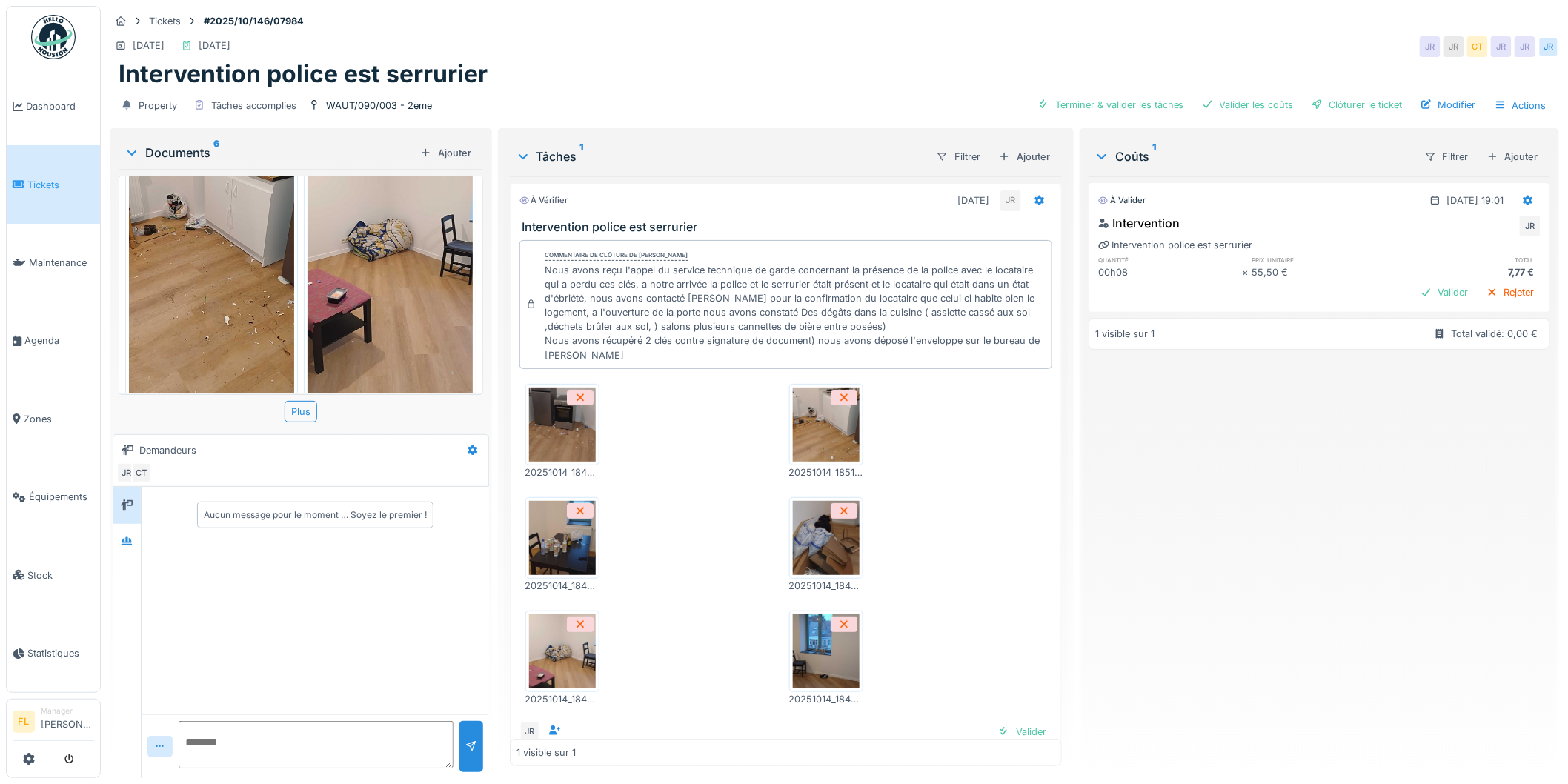
scroll to position [37, 0]
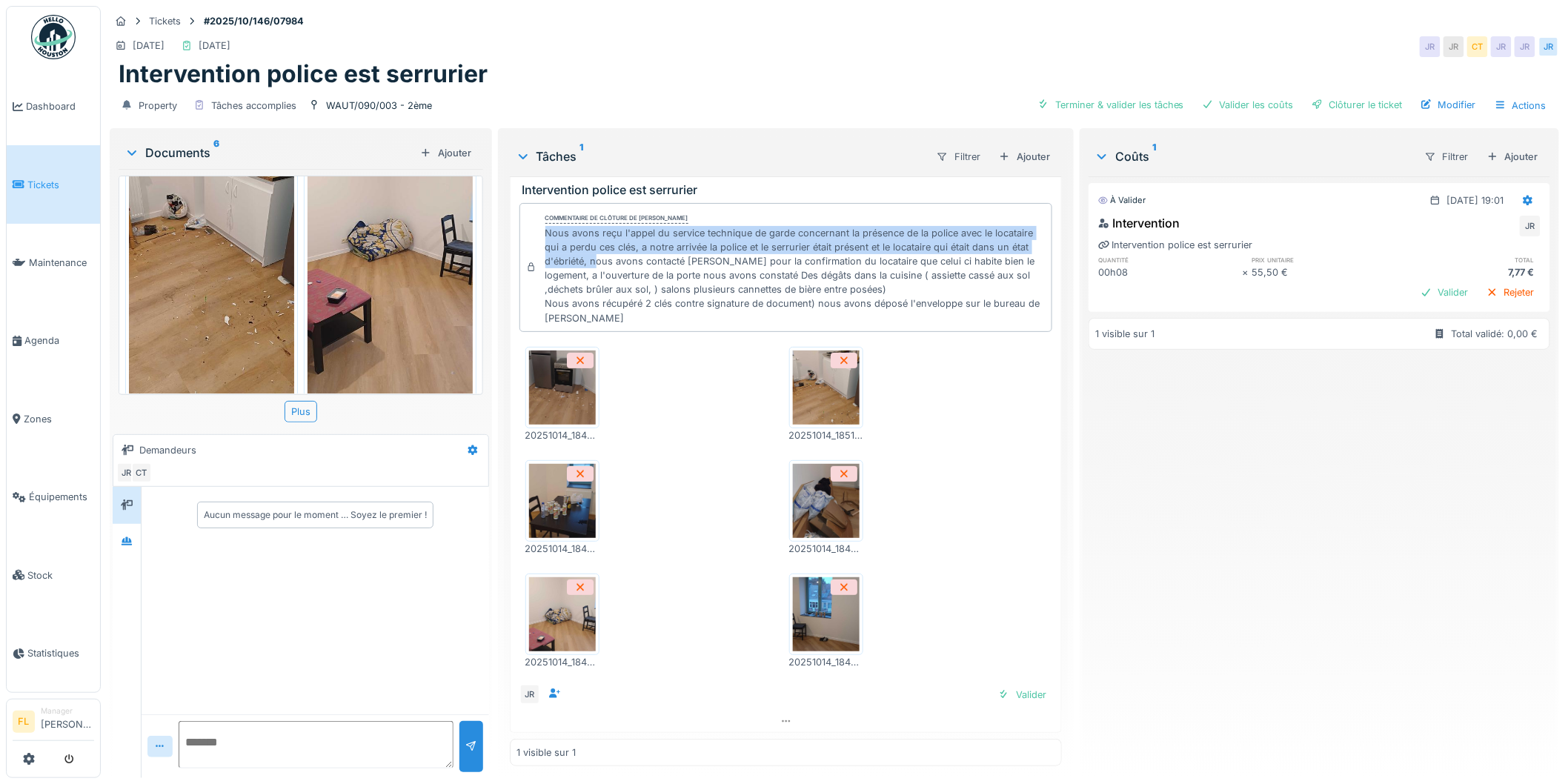
drag, startPoint x: 542, startPoint y: 219, endPoint x: 652, endPoint y: 246, distance: 113.3
click at [652, 246] on div "Nous avons reçu l'appel du service technique de garde concernant la présence de…" at bounding box center [796, 275] width 501 height 100
click at [605, 250] on div "Nous avons reçu l'appel du service technique de garde concernant la présence de…" at bounding box center [796, 275] width 501 height 100
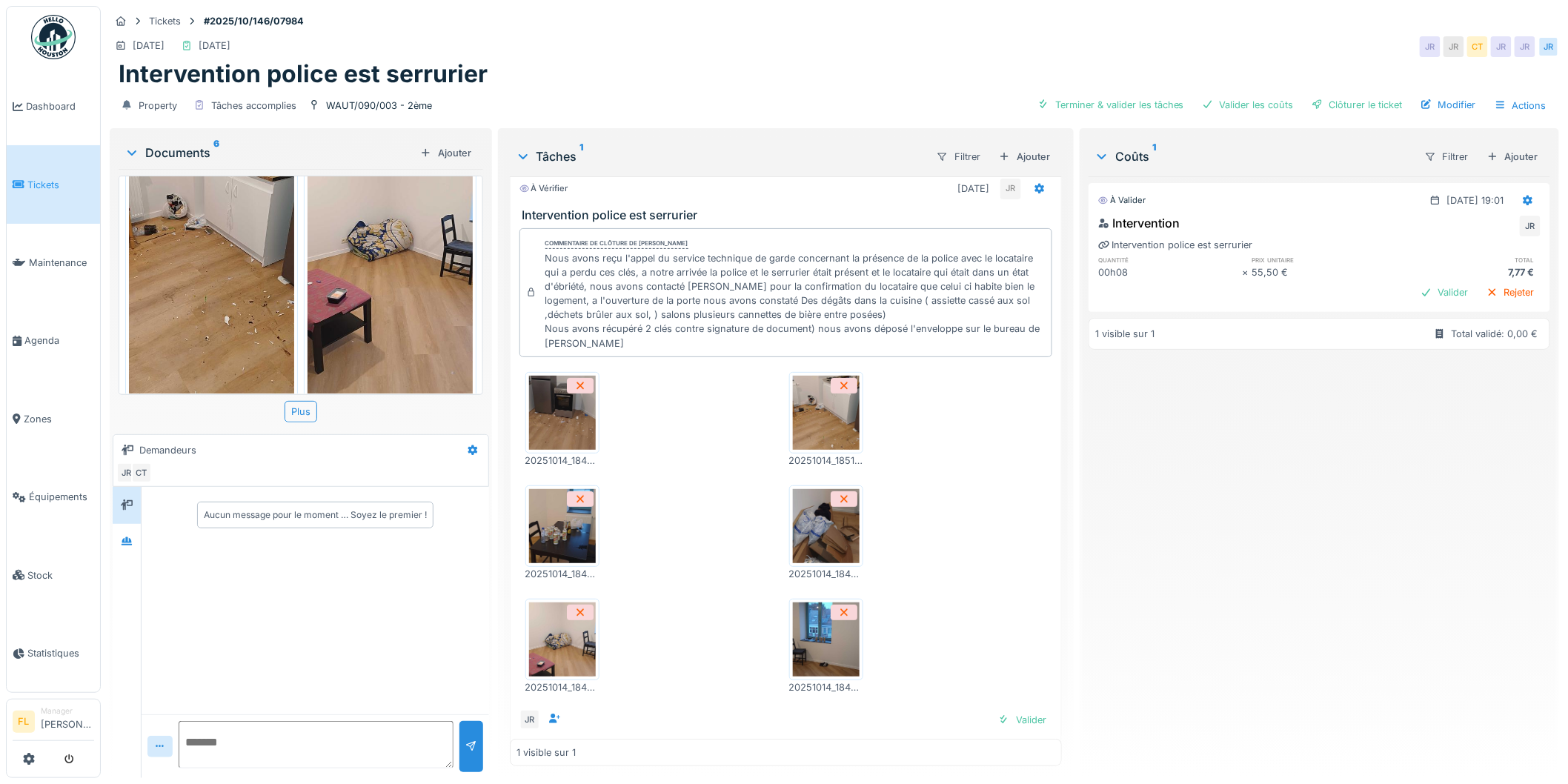
scroll to position [0, 0]
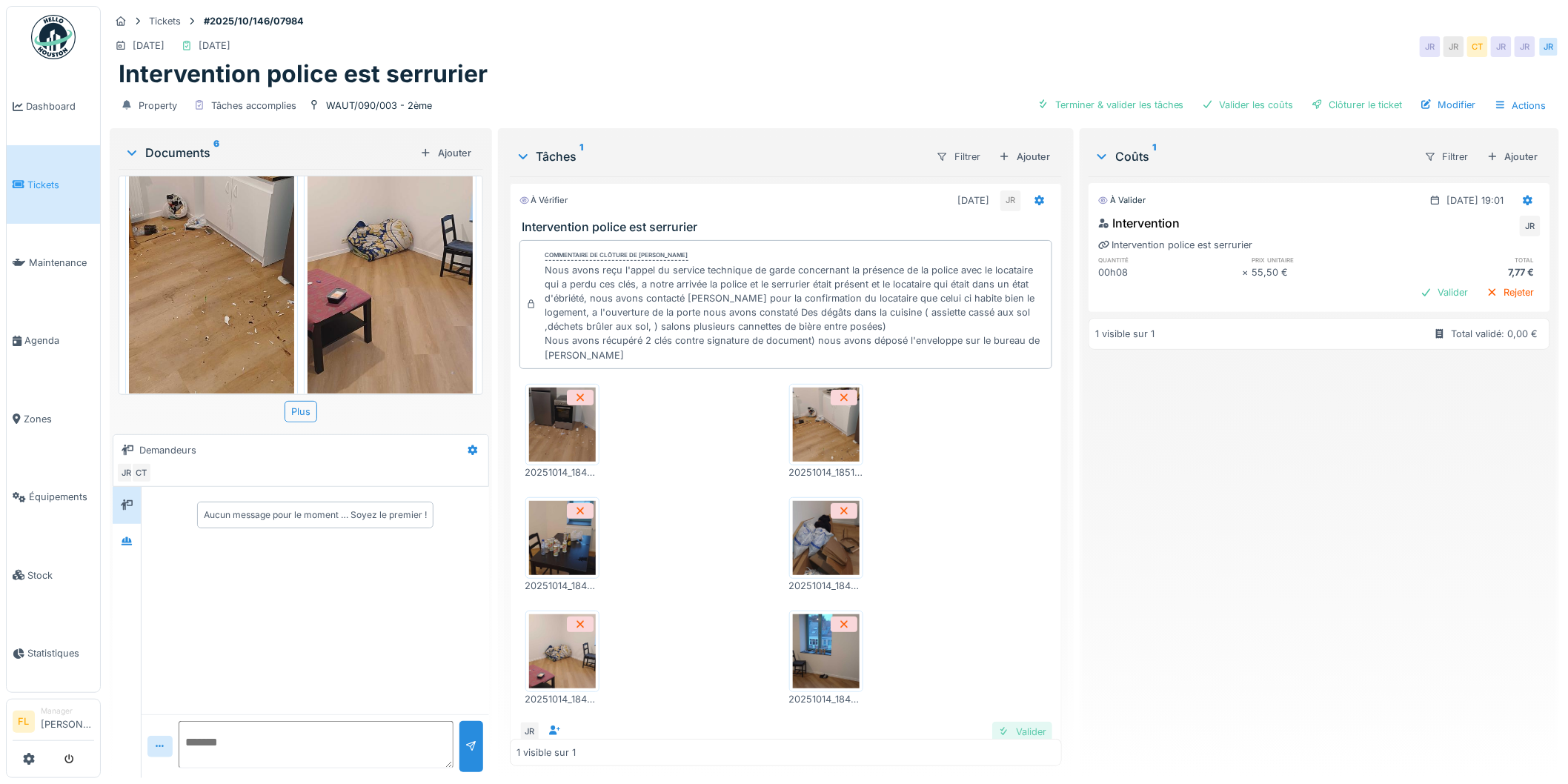
click at [993, 722] on div "Valider" at bounding box center [1022, 731] width 60 height 20
click at [1331, 95] on div "Clôturer le ticket" at bounding box center [1357, 104] width 103 height 20
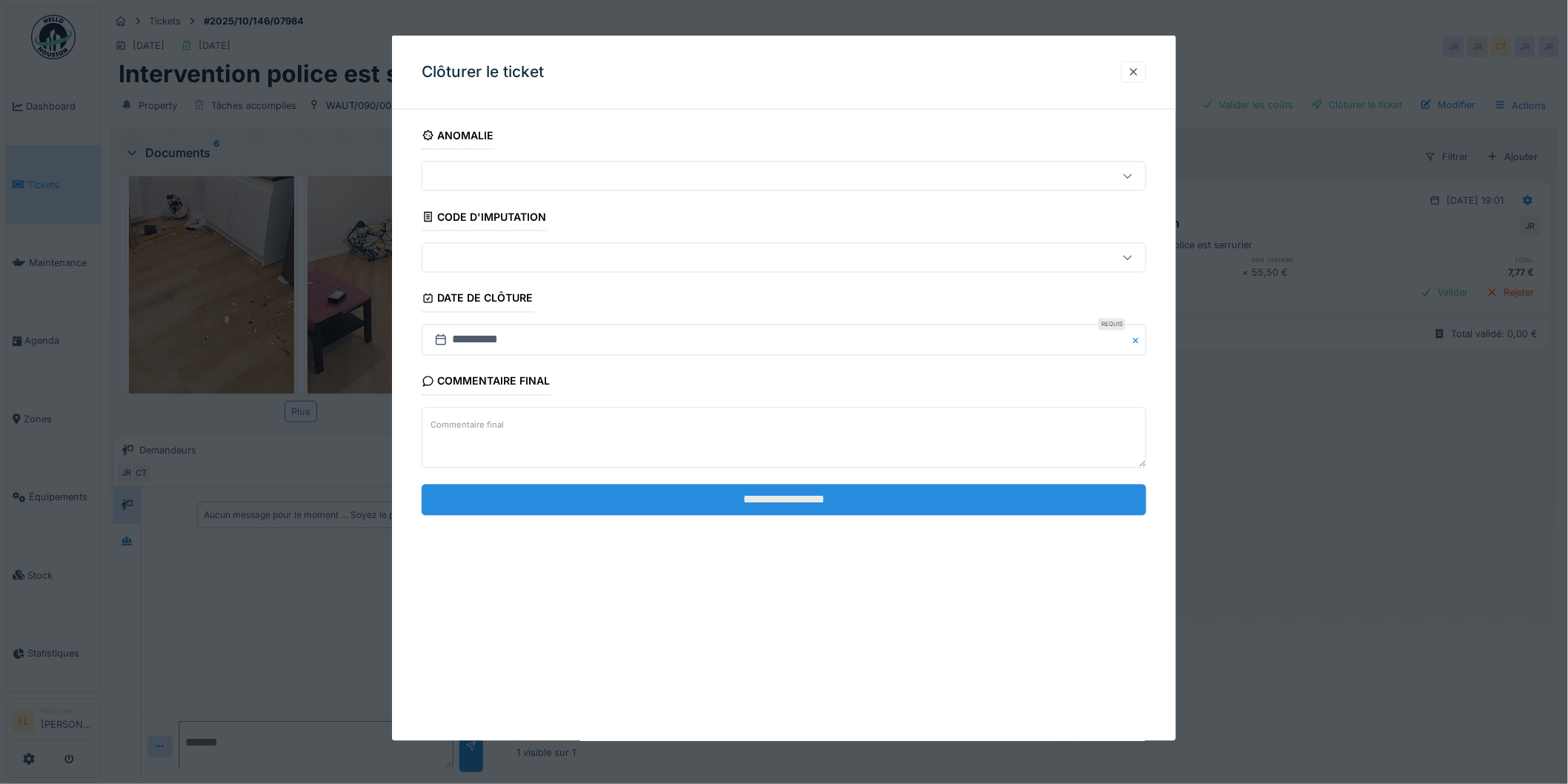
click at [904, 506] on input "**********" at bounding box center [784, 499] width 725 height 31
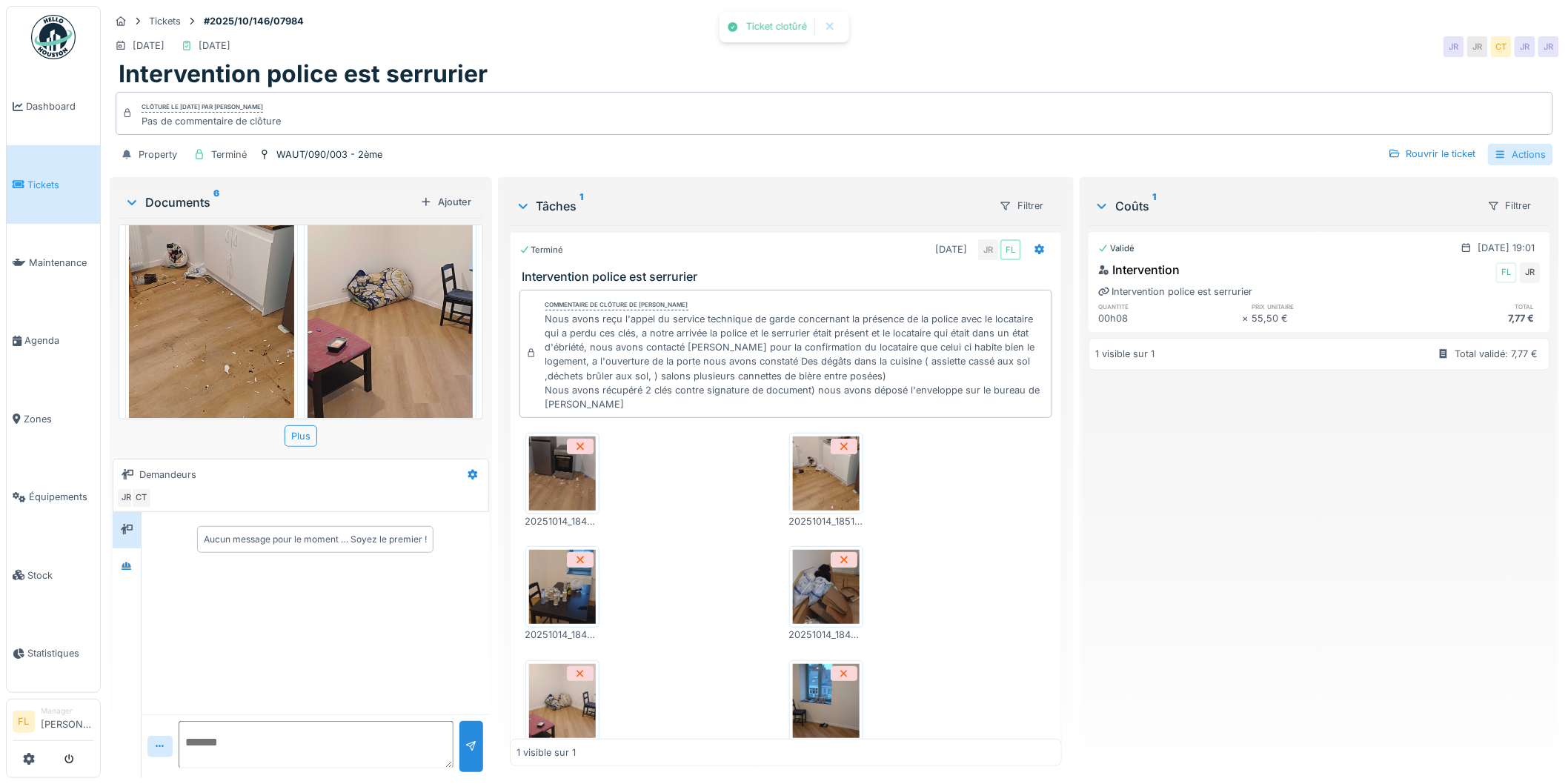
click at [1508, 144] on div "Actions" at bounding box center [1520, 154] width 65 height 22
click at [1415, 177] on div "Rapport d'intervention" at bounding box center [1433, 188] width 183 height 22
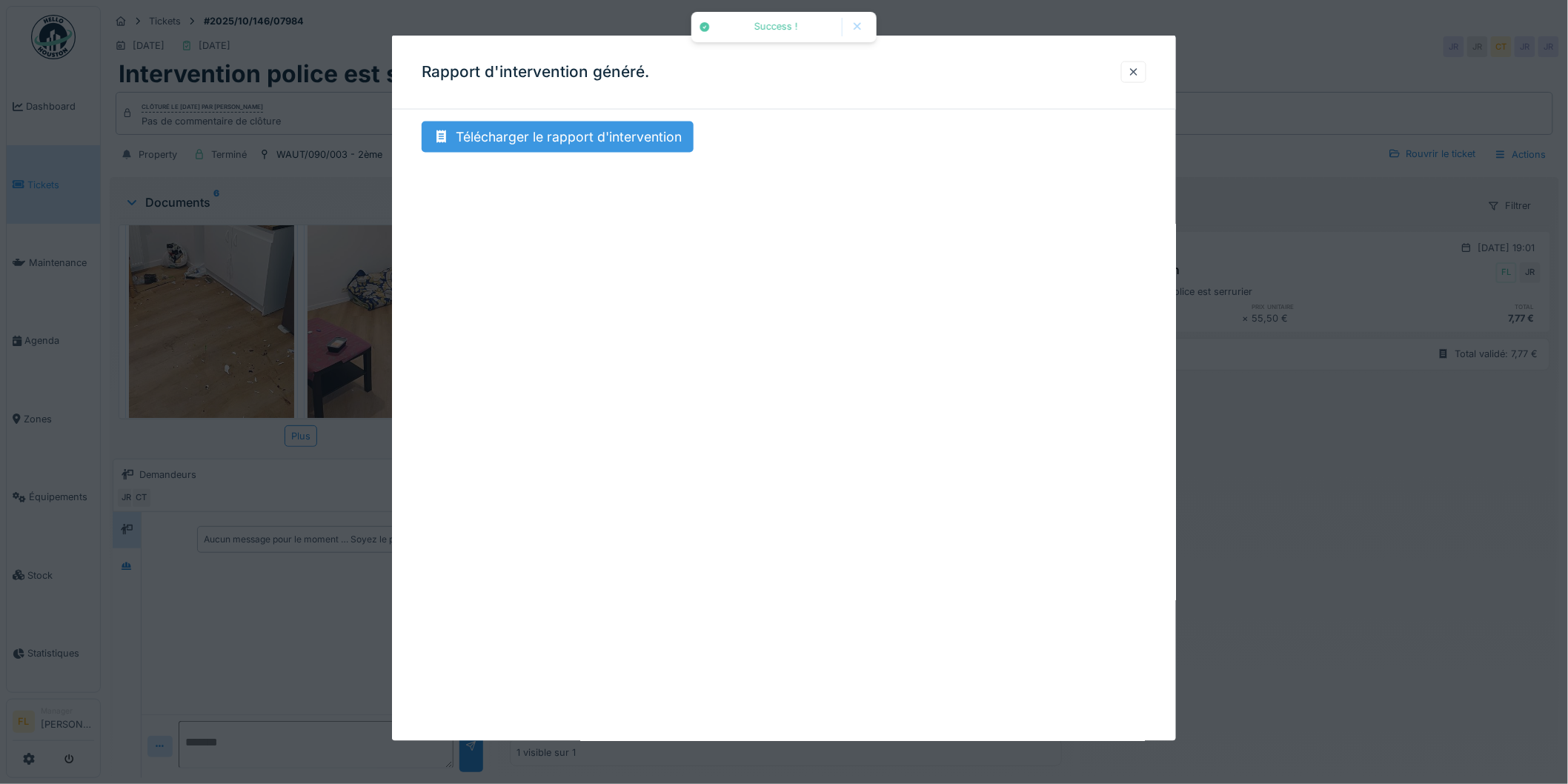
click at [595, 140] on div "Télécharger le rapport d'intervention" at bounding box center [557, 136] width 272 height 31
click at [1140, 77] on div at bounding box center [1134, 73] width 12 height 14
